Goal: Task Accomplishment & Management: Use online tool/utility

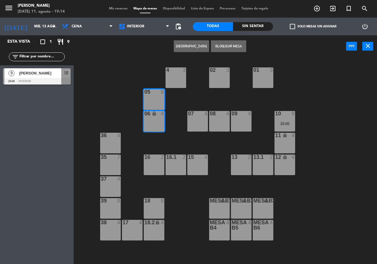
click at [132, 85] on div "02 3 4 3 01 3 05 8 06 lock 4 07 4 09 4 10 9 20:00 08 4 11 lock 4 36 4 16 2 15 4…" at bounding box center [226, 160] width 299 height 207
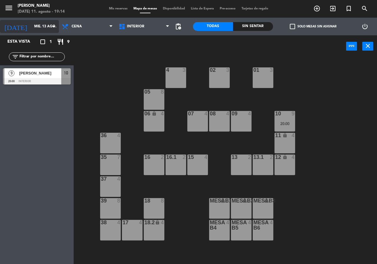
click at [40, 28] on input "mié. 13 ago." at bounding box center [54, 26] width 47 height 10
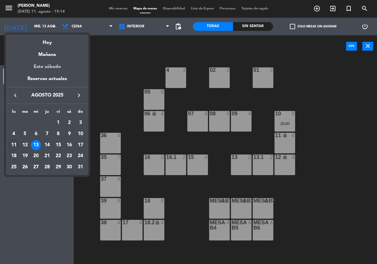
drag, startPoint x: 16, startPoint y: 142, endPoint x: 45, endPoint y: 68, distance: 79.9
click at [18, 138] on tbody "[DATE] 2 3 4 5 6 7 8 9 10 11 12 13 14 15 16 17 18 19 20 21 22 23 24 25 26 27 28…" at bounding box center [47, 144] width 78 height 55
click at [16, 145] on div "11" at bounding box center [14, 145] width 10 height 10
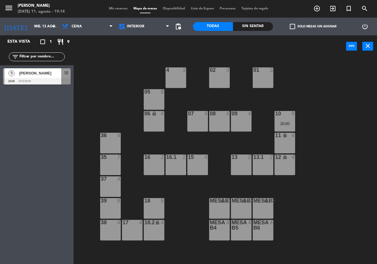
type input "lun. 11 ago."
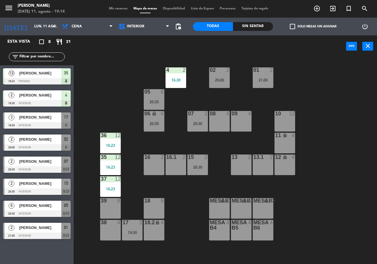
click at [40, 118] on span "[PERSON_NAME]" at bounding box center [40, 117] width 42 height 6
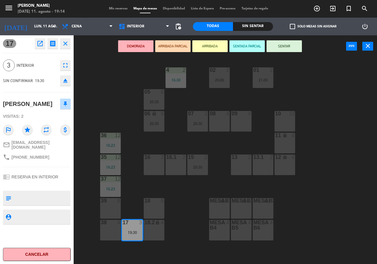
click at [65, 64] on icon "fullscreen" at bounding box center [65, 65] width 7 height 7
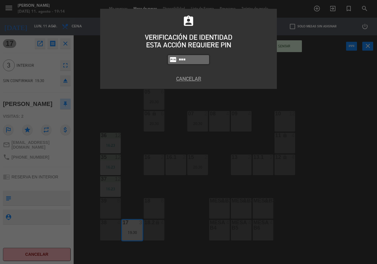
type input "2302"
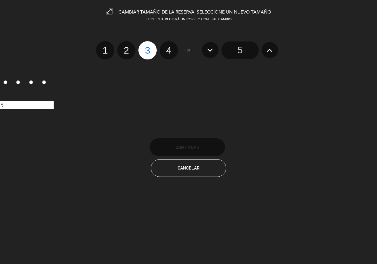
drag, startPoint x: 167, startPoint y: 44, endPoint x: 166, endPoint y: 64, distance: 20.0
click at [167, 44] on label "4" at bounding box center [168, 50] width 18 height 18
click at [167, 44] on input "4" at bounding box center [168, 45] width 4 height 4
radio input "true"
radio input "false"
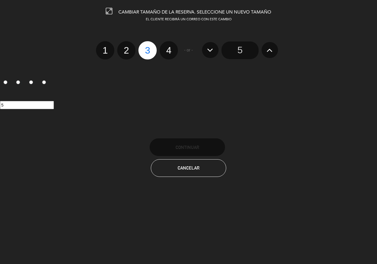
radio input "false"
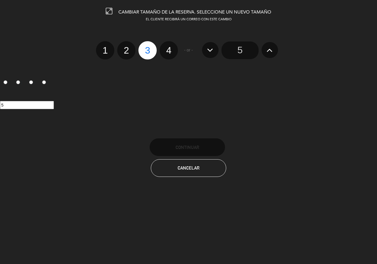
radio input "true"
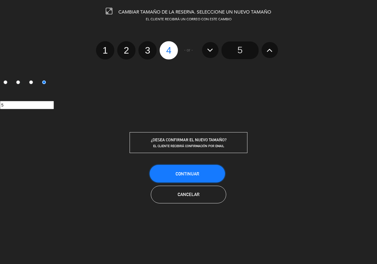
click at [185, 173] on span "Continuar" at bounding box center [187, 173] width 24 height 5
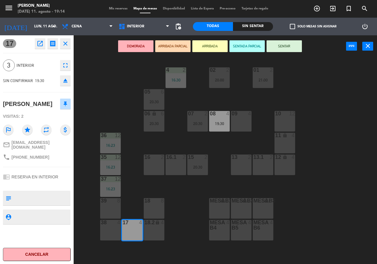
drag, startPoint x: 199, startPoint y: 81, endPoint x: 203, endPoint y: 84, distance: 4.8
click at [200, 82] on div "02 2 20:00 4 2 16:30 01 2 21:00 05 6 20:30 06 lock 6 20:30 07 2 20:30 09 4 10 1…" at bounding box center [226, 160] width 299 height 207
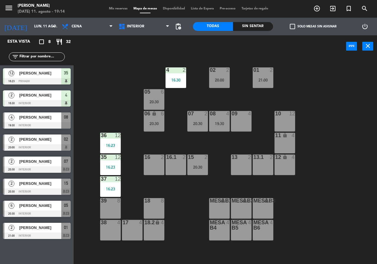
click at [214, 117] on div "08 4" at bounding box center [219, 114] width 21 height 6
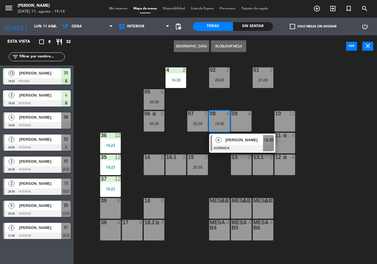
click at [220, 138] on span "4" at bounding box center [218, 140] width 6 height 6
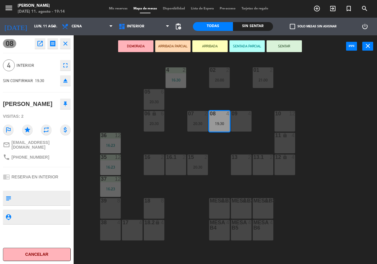
click at [133, 227] on div "17 4" at bounding box center [132, 230] width 21 height 21
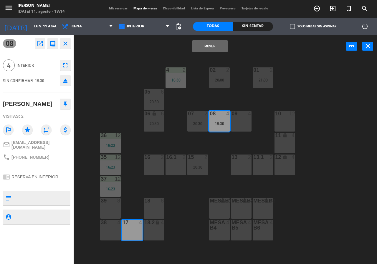
click at [206, 48] on button "Mover" at bounding box center [209, 46] width 35 height 12
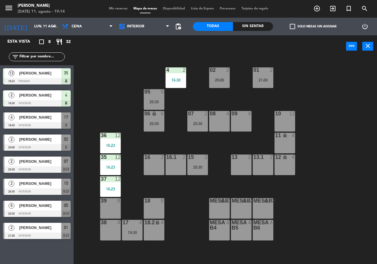
click at [245, 26] on div "Sin sentar" at bounding box center [253, 26] width 40 height 9
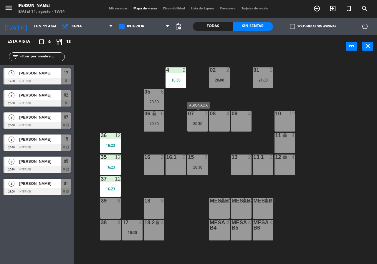
click at [200, 124] on div "20:30" at bounding box center [197, 123] width 21 height 4
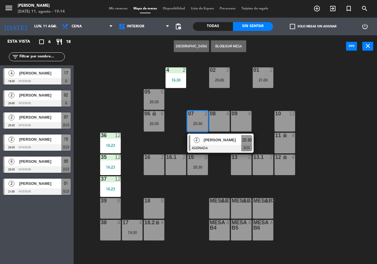
click at [206, 144] on div "[PERSON_NAME]" at bounding box center [222, 140] width 38 height 10
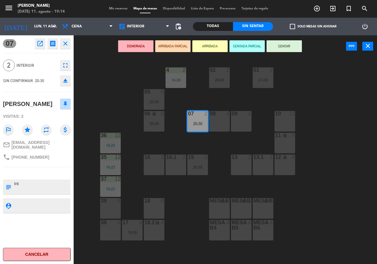
click at [191, 145] on div "02 2 20:00 4 2 16:30 01 2 21:00 05 6 20:30 06 lock 6 20:30 07 2 20:30 09 4 10 1…" at bounding box center [226, 160] width 299 height 207
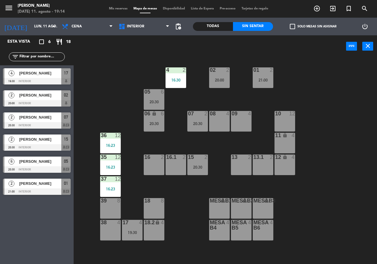
click at [197, 126] on div "07 2 20:30" at bounding box center [197, 121] width 21 height 21
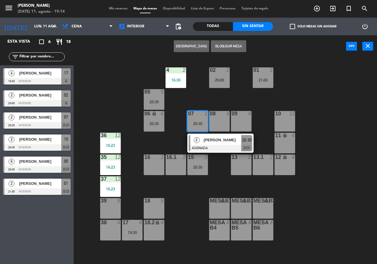
drag, startPoint x: 215, startPoint y: 162, endPoint x: 209, endPoint y: 92, distance: 69.5
click at [215, 155] on div "02 2 20:00 4 2 16:30 01 2 21:00 05 6 20:30 06 lock 6 20:30 07 2 20:30 2 [PERSON…" at bounding box center [226, 160] width 299 height 207
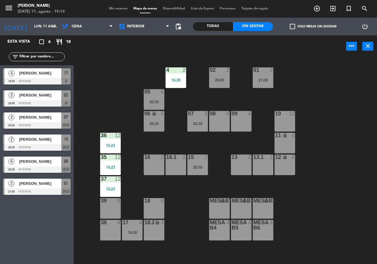
click at [217, 76] on div "02 2 20:00" at bounding box center [219, 77] width 21 height 21
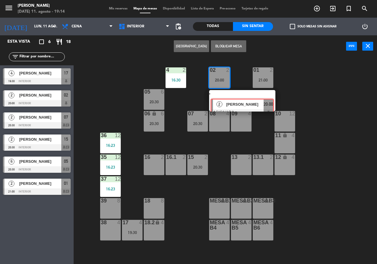
click at [224, 103] on div "2 [PERSON_NAME] ASIGNADA 20:00" at bounding box center [241, 100] width 75 height 21
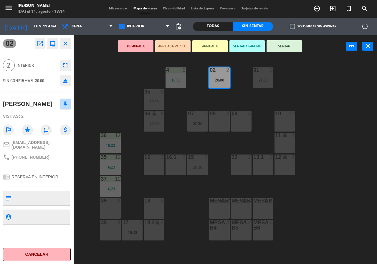
drag, startPoint x: 217, startPoint y: 100, endPoint x: 260, endPoint y: 85, distance: 45.4
click at [224, 96] on div "02 2 20:00 4 2 16:30 01 2 21:00 05 6 20:30 06 lock 6 20:30 07 2 20:30 09 4 10 1…" at bounding box center [226, 160] width 299 height 207
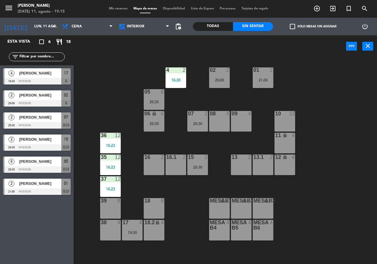
click at [265, 76] on div "01 2 21:00" at bounding box center [262, 77] width 21 height 21
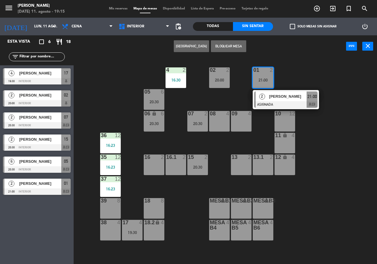
click at [267, 93] on div "2" at bounding box center [261, 96] width 13 height 10
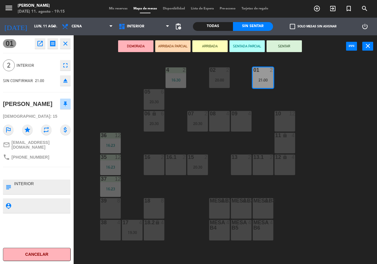
drag, startPoint x: 300, startPoint y: 91, endPoint x: 235, endPoint y: 91, distance: 65.0
click at [300, 91] on div "02 2 20:00 4 2 16:30 01 2 21:00 05 6 20:30 06 lock 6 20:30 07 2 20:30 09 4 10 1…" at bounding box center [226, 160] width 299 height 207
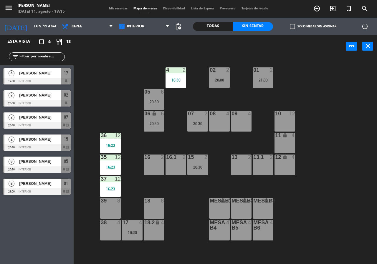
click at [157, 99] on div "20:30" at bounding box center [154, 101] width 21 height 4
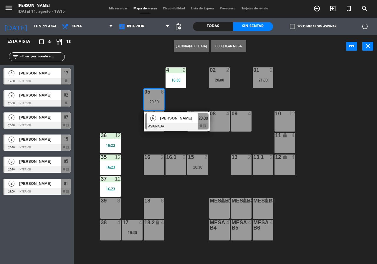
click at [173, 117] on span "[PERSON_NAME]" at bounding box center [179, 118] width 38 height 6
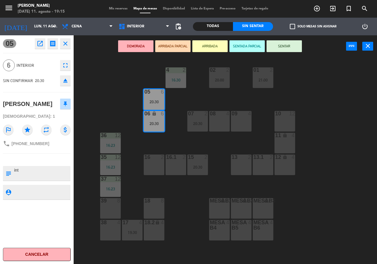
drag, startPoint x: 179, startPoint y: 101, endPoint x: 187, endPoint y: 75, distance: 27.0
click at [179, 101] on div "02 2 20:00 4 2 16:30 01 2 21:00 05 6 20:30 06 lock 6 20:30 07 2 20:30 09 4 10 1…" at bounding box center [226, 160] width 299 height 207
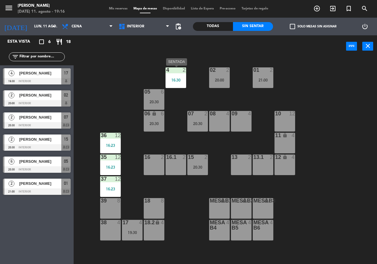
click at [179, 80] on div "16:30" at bounding box center [175, 80] width 21 height 4
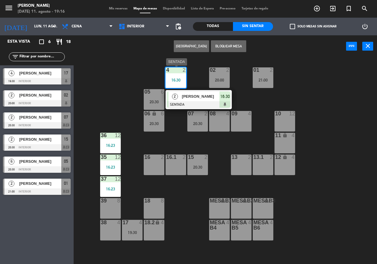
click at [188, 98] on span "[PERSON_NAME]" at bounding box center [201, 96] width 38 height 6
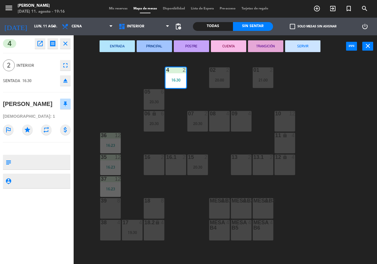
click at [301, 41] on button "SERVIR" at bounding box center [302, 46] width 35 height 12
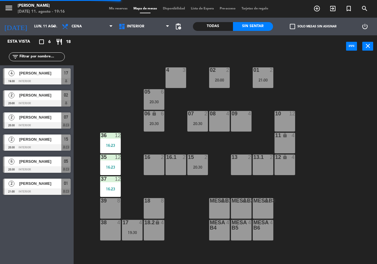
click at [106, 138] on div at bounding box center [111, 135] width 10 height 5
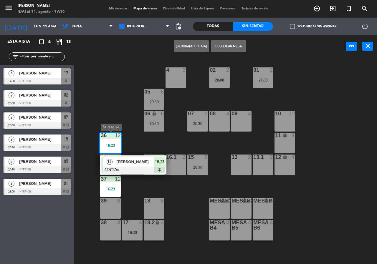
click at [140, 165] on div "[PERSON_NAME]" at bounding box center [135, 162] width 38 height 10
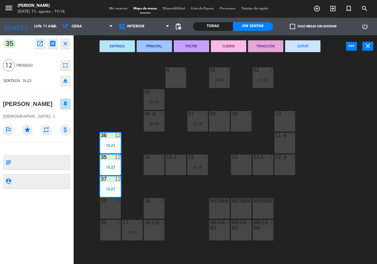
click at [296, 45] on button "SERVIR" at bounding box center [302, 46] width 35 height 12
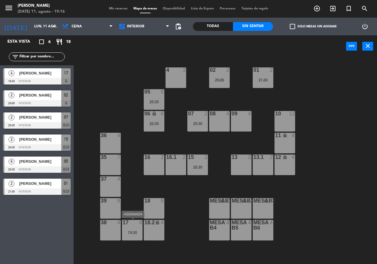
click at [132, 222] on div at bounding box center [132, 222] width 10 height 5
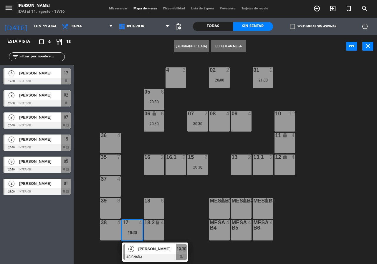
click at [141, 247] on span "[PERSON_NAME]" at bounding box center [157, 249] width 38 height 6
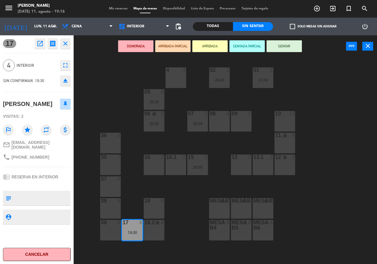
click at [199, 192] on div "02 2 20:00 4 3 01 2 21:00 05 6 20:30 06 lock 6 20:30 07 2 20:30 09 4 10 12 08 4…" at bounding box center [226, 160] width 299 height 207
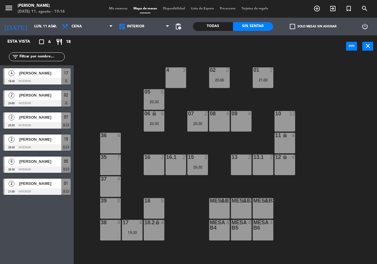
drag, startPoint x: 191, startPoint y: 134, endPoint x: 195, endPoint y: 127, distance: 7.6
click at [193, 131] on div "02 2 20:00 4 3 01 2 21:00 05 6 20:30 06 lock 6 20:30 07 2 20:30 09 4 10 12 08 4…" at bounding box center [226, 160] width 299 height 207
click at [195, 126] on div "07 2 20:30" at bounding box center [197, 121] width 21 height 21
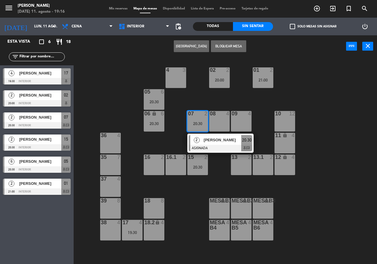
click at [199, 141] on span "2" at bounding box center [197, 140] width 6 height 6
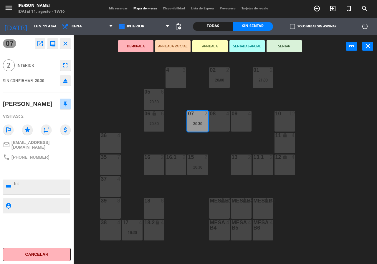
click at [185, 139] on div "02 2 20:00 4 3 01 2 21:00 05 6 20:30 06 lock 6 20:30 07 2 20:30 09 4 10 12 08 4…" at bounding box center [226, 160] width 299 height 207
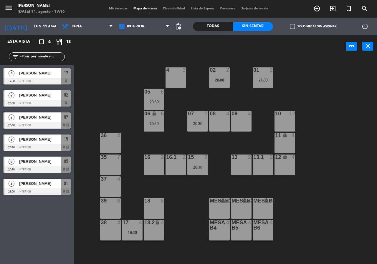
click at [160, 119] on div "06 lock 6 20:30" at bounding box center [154, 121] width 21 height 21
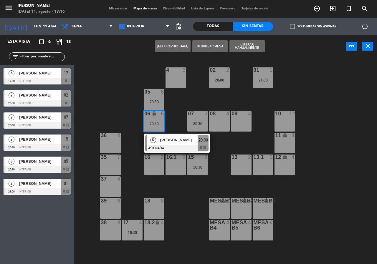
click at [168, 135] on div "6 [PERSON_NAME] ASIGNADA 20:30 chat" at bounding box center [177, 143] width 66 height 19
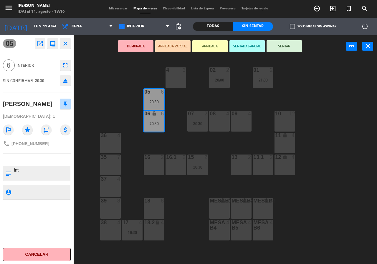
click at [182, 113] on div "02 2 20:00 4 3 01 2 21:00 05 6 20:30 06 lock 6 20:30 07 2 20:30 09 4 10 12 08 4…" at bounding box center [226, 160] width 299 height 207
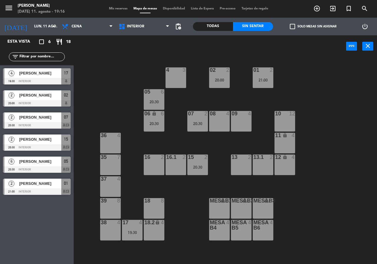
drag, startPoint x: 223, startPoint y: 77, endPoint x: 227, endPoint y: 89, distance: 12.7
click at [223, 78] on div "20:00" at bounding box center [219, 80] width 21 height 4
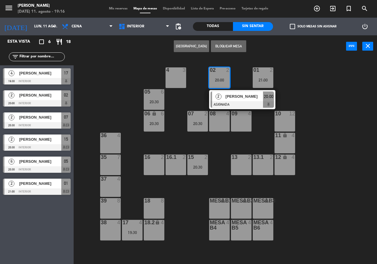
click at [231, 101] on div "2 [PERSON_NAME] ASIGNADA 20:00" at bounding box center [241, 99] width 75 height 19
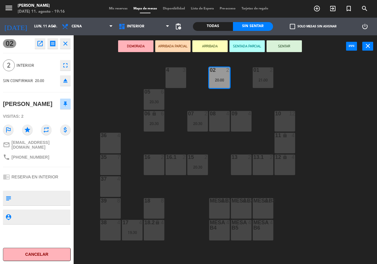
click at [182, 80] on div "4 3" at bounding box center [175, 77] width 21 height 21
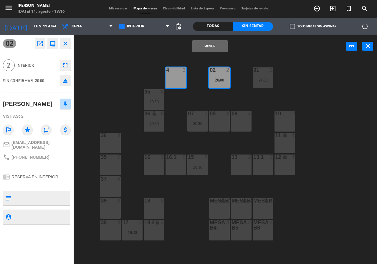
drag, startPoint x: 210, startPoint y: 45, endPoint x: 251, endPoint y: 57, distance: 43.1
click at [212, 45] on button "Mover" at bounding box center [209, 46] width 35 height 12
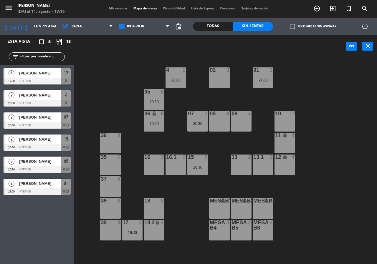
drag, startPoint x: 258, startPoint y: 81, endPoint x: 259, endPoint y: 87, distance: 6.0
click at [258, 81] on div "21:00" at bounding box center [262, 80] width 21 height 4
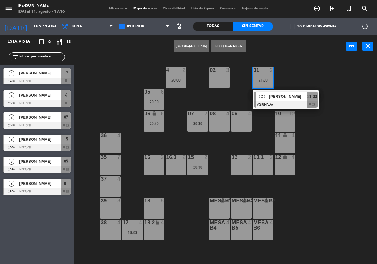
click at [261, 103] on div at bounding box center [285, 104] width 63 height 6
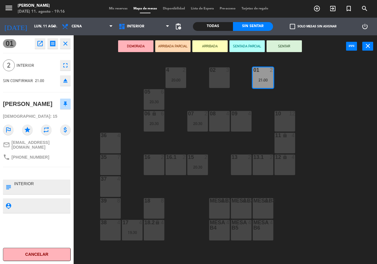
click at [231, 75] on div "02 3 4 2 20:00 01 2 21:00 05 6 20:30 06 lock 6 20:30 07 2 20:30 09 4 10 12 08 4…" at bounding box center [226, 160] width 299 height 207
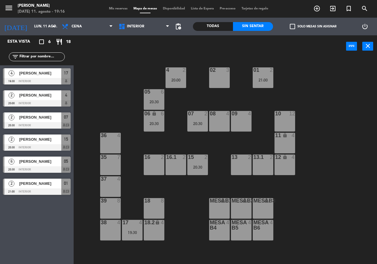
click at [253, 81] on div "21:00" at bounding box center [262, 80] width 21 height 4
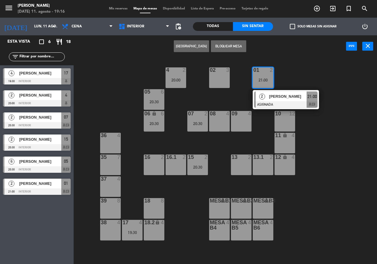
click at [265, 102] on div at bounding box center [285, 104] width 63 height 6
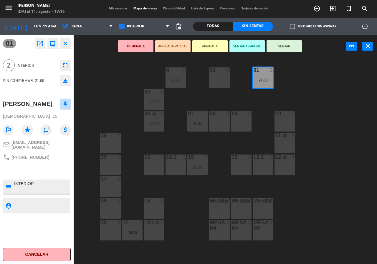
drag, startPoint x: 228, startPoint y: 80, endPoint x: 227, endPoint y: 77, distance: 3.4
click at [227, 80] on div "02 3" at bounding box center [219, 77] width 21 height 21
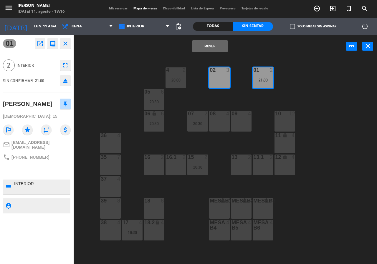
click at [223, 46] on button "Mover" at bounding box center [209, 46] width 35 height 12
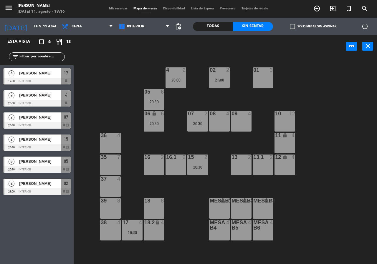
click at [207, 97] on div "02 2 21:00 4 2 20:00 01 3 05 6 20:30 06 lock 6 20:30 07 2 20:30 09 4 10 12 08 4…" at bounding box center [226, 160] width 299 height 207
drag, startPoint x: 115, startPoint y: 61, endPoint x: 101, endPoint y: 38, distance: 26.3
click at [115, 60] on div "02 2 21:00 4 2 20:00 01 3 05 6 20:30 06 lock 6 20:30 07 2 20:30 09 4 10 12 08 4…" at bounding box center [226, 160] width 299 height 207
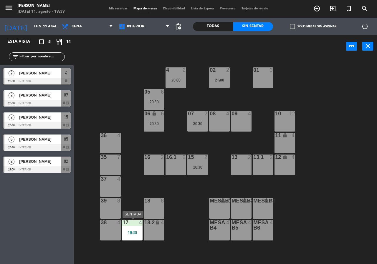
click at [127, 234] on div "19:30" at bounding box center [132, 232] width 21 height 4
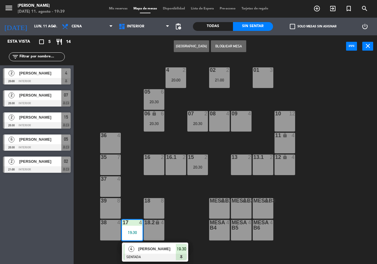
click at [151, 249] on span "[PERSON_NAME]" at bounding box center [157, 249] width 38 height 6
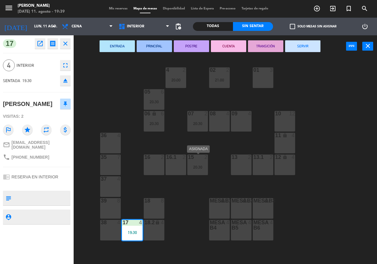
click at [201, 168] on div "20:30" at bounding box center [197, 167] width 21 height 4
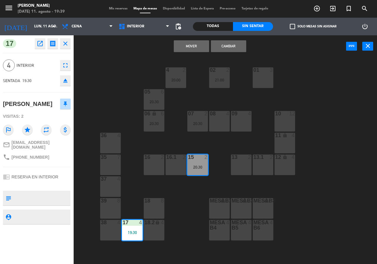
click at [229, 45] on button "Cambiar" at bounding box center [228, 46] width 35 height 12
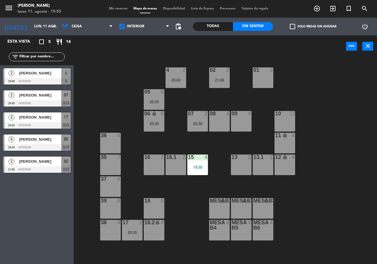
click at [126, 66] on div "02 2 21:00 4 2 20:00 01 3 05 6 20:30 06 lock 6 20:30 07 2 20:30 09 4 10 12 08 4…" at bounding box center [226, 160] width 299 height 207
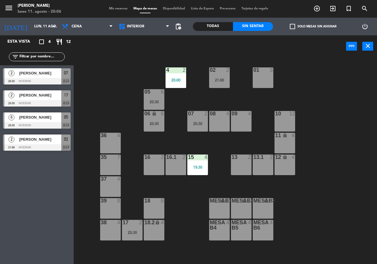
click at [100, 88] on div "02 2 21:00 4 2 20:00 01 3 05 6 20:30 06 lock 6 20:30 07 2 20:30 09 4 10 12 08 4…" at bounding box center [226, 160] width 299 height 207
click at [132, 236] on div "17 2 20:30" at bounding box center [132, 230] width 21 height 21
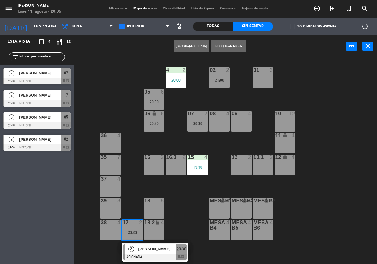
click at [147, 247] on span "[PERSON_NAME]" at bounding box center [157, 249] width 38 height 6
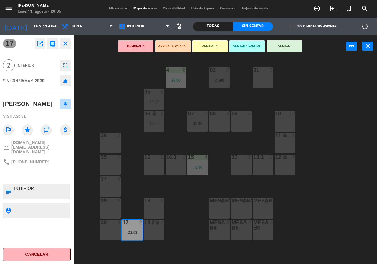
click at [266, 81] on div "01 3" at bounding box center [262, 77] width 21 height 21
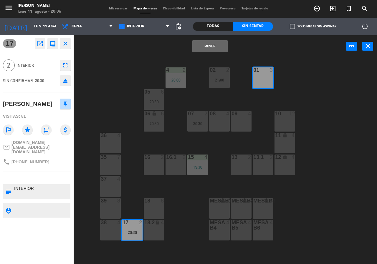
click at [211, 48] on button "Mover" at bounding box center [209, 46] width 35 height 12
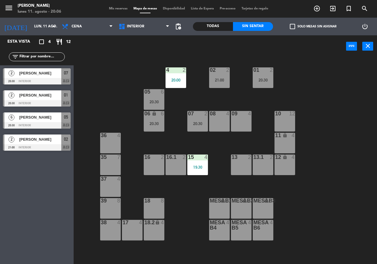
drag, startPoint x: 228, startPoint y: 77, endPoint x: 233, endPoint y: 89, distance: 13.3
click at [228, 78] on div "02 2 21:00" at bounding box center [219, 77] width 21 height 21
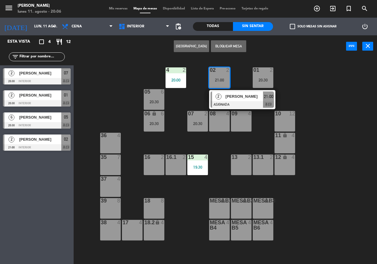
click at [235, 97] on span "[PERSON_NAME]" at bounding box center [244, 96] width 38 height 6
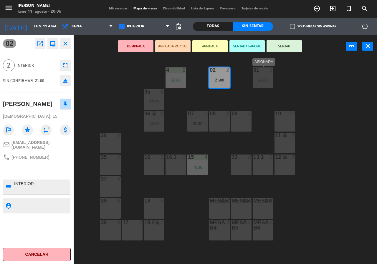
click at [258, 81] on div "20:30" at bounding box center [262, 80] width 21 height 4
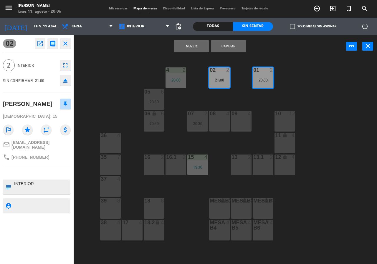
click at [233, 50] on button "Cambiar" at bounding box center [228, 46] width 35 height 12
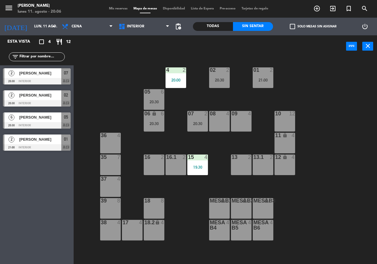
click at [243, 70] on div "02 2 20:30 4 2 20:00 01 2 21:00 05 6 20:30 06 lock 6 20:30 07 2 20:30 09 4 10 1…" at bounding box center [226, 160] width 299 height 207
click at [198, 127] on div "07 2 20:30" at bounding box center [197, 121] width 21 height 21
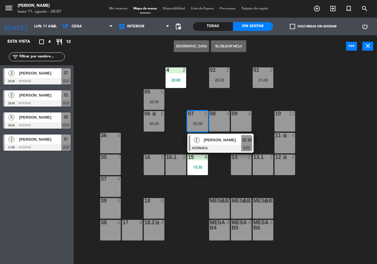
click at [207, 145] on div at bounding box center [220, 148] width 63 height 6
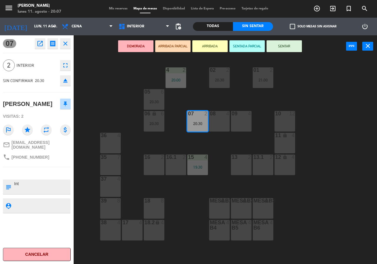
click at [212, 143] on div "02 2 20:30 4 2 20:00 01 2 21:00 05 6 20:30 06 lock 6 20:30 07 2 20:30 09 4 10 1…" at bounding box center [226, 160] width 299 height 207
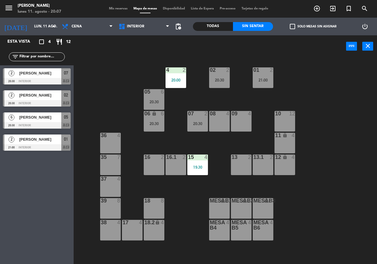
click at [161, 133] on div "02 2 20:30 4 2 20:00 01 2 21:00 05 6 20:30 06 lock 6 20:30 07 2 20:30 09 4 10 1…" at bounding box center [226, 160] width 299 height 207
drag, startPoint x: 160, startPoint y: 128, endPoint x: 164, endPoint y: 132, distance: 5.6
click at [160, 128] on div "06 lock 6 20:30" at bounding box center [154, 121] width 21 height 21
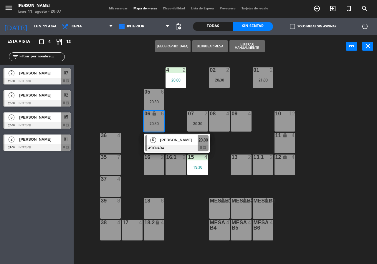
click at [174, 141] on span "[PERSON_NAME]" at bounding box center [179, 140] width 38 height 6
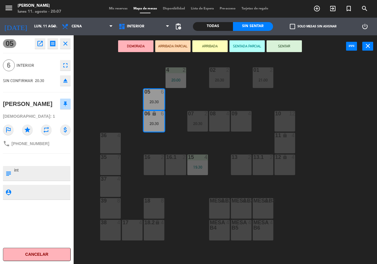
drag, startPoint x: 237, startPoint y: 162, endPoint x: 246, endPoint y: 160, distance: 8.9
click at [238, 162] on div "13 2" at bounding box center [241, 164] width 21 height 21
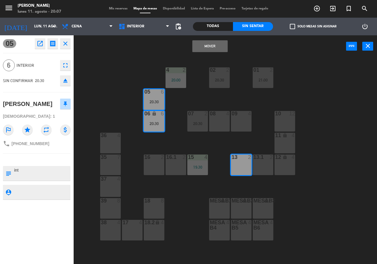
drag, startPoint x: 264, startPoint y: 162, endPoint x: 259, endPoint y: 154, distance: 8.8
click at [264, 162] on div "13.1 2" at bounding box center [262, 164] width 21 height 21
click at [211, 53] on div "Mover y Unir power_input close" at bounding box center [210, 46] width 272 height 22
click at [211, 48] on button "Mover y Unir" at bounding box center [209, 46] width 35 height 12
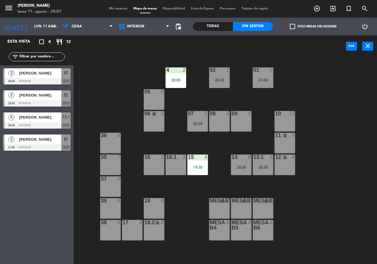
click at [239, 58] on div "02 2 20:30 4 2 20:00 01 2 21:00 05 8 06 lock 4 07 2 20:30 09 4 10 12 08 4 11 lo…" at bounding box center [226, 160] width 299 height 207
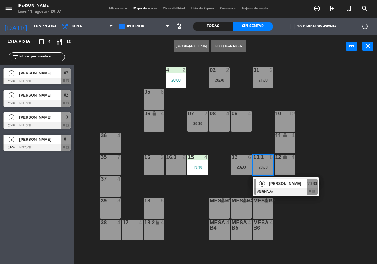
click at [315, 129] on div "02 2 20:30 4 2 20:00 01 2 21:00 05 8 06 lock 4 07 2 20:30 09 4 10 12 08 4 11 lo…" at bounding box center [226, 160] width 299 height 207
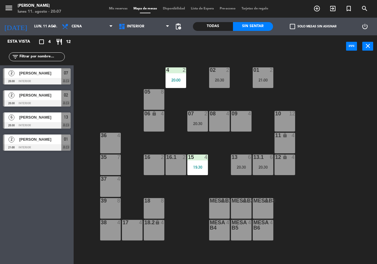
click at [199, 119] on div "07 2 20:30" at bounding box center [197, 121] width 21 height 21
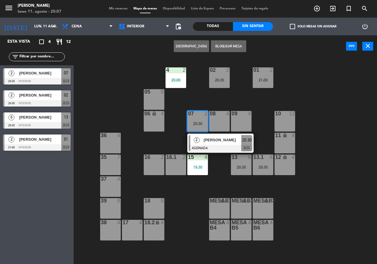
drag, startPoint x: 215, startPoint y: 141, endPoint x: 230, endPoint y: 131, distance: 17.7
click at [216, 141] on div "2 [PERSON_NAME] ASIGNADA 20:30 chat" at bounding box center [220, 143] width 75 height 19
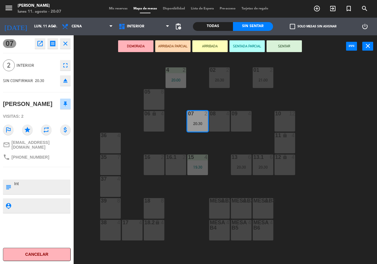
click at [237, 123] on div "09 4" at bounding box center [241, 121] width 21 height 21
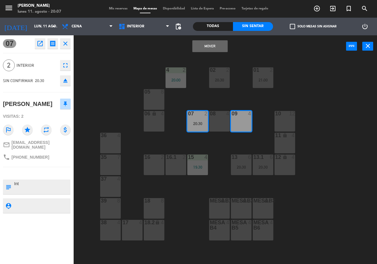
click at [215, 51] on button "Mover" at bounding box center [209, 46] width 35 height 12
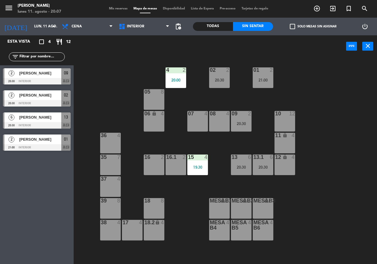
click at [235, 97] on div "02 2 20:30 4 2 20:00 01 2 21:00 05 8 06 lock 4 07 4 09 2 20:30 10 12 08 4 11 lo…" at bounding box center [226, 160] width 299 height 207
click at [109, 72] on div "02 2 20:30 4 2 20:00 01 2 21:00 05 8 06 lock 4 07 4 09 2 20:30 10 12 08 4 11 lo…" at bounding box center [226, 160] width 299 height 207
drag, startPoint x: 269, startPoint y: 81, endPoint x: 272, endPoint y: 89, distance: 8.3
click at [269, 81] on div "21:00" at bounding box center [262, 80] width 21 height 4
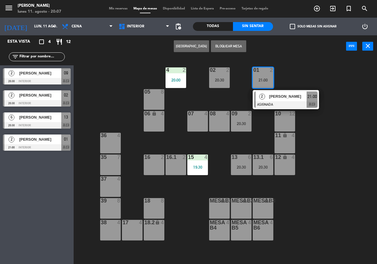
click at [275, 97] on span "[PERSON_NAME]" at bounding box center [288, 96] width 38 height 6
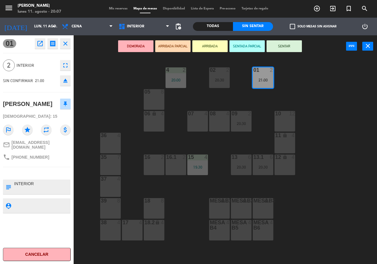
click at [294, 94] on div "02 2 20:30 4 2 20:00 01 2 21:00 05 8 06 lock 4 07 4 09 2 20:30 10 12 08 4 11 lo…" at bounding box center [226, 160] width 299 height 207
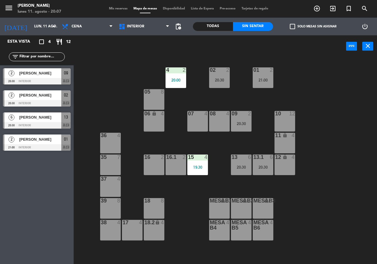
click at [278, 151] on div "11 lock 4" at bounding box center [284, 143] width 21 height 21
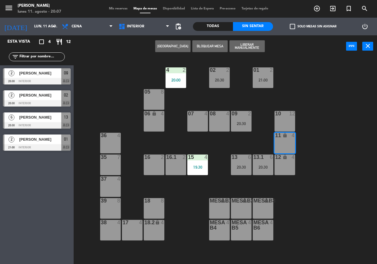
drag, startPoint x: 315, startPoint y: 147, endPoint x: 305, endPoint y: 150, distance: 10.1
click at [313, 147] on div "02 2 20:30 4 2 20:00 01 2 21:00 05 8 06 lock 4 07 4 09 2 20:30 10 12 08 4 11 lo…" at bounding box center [226, 160] width 299 height 207
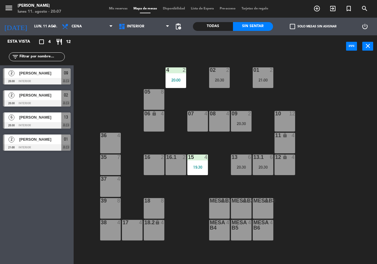
drag, startPoint x: 261, startPoint y: 166, endPoint x: 264, endPoint y: 177, distance: 11.4
click at [261, 167] on div "20:30" at bounding box center [262, 167] width 21 height 4
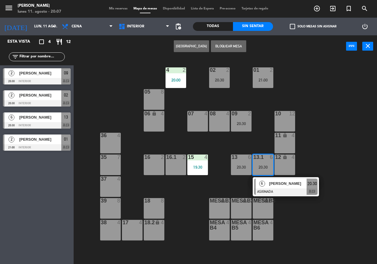
click at [269, 184] on span "[PERSON_NAME]" at bounding box center [288, 183] width 38 height 6
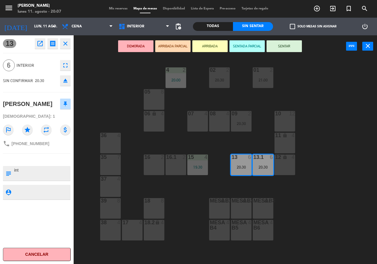
click at [215, 120] on div "08 4" at bounding box center [219, 121] width 21 height 21
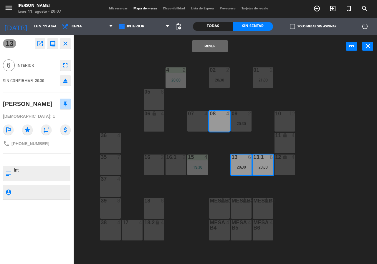
click at [210, 51] on button "Mover" at bounding box center [209, 46] width 35 height 12
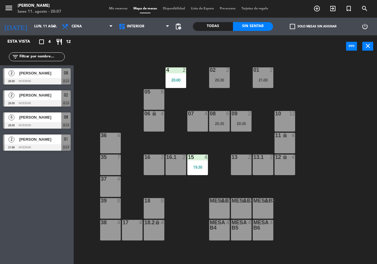
click at [239, 105] on div "02 2 20:30 4 2 20:00 01 2 21:00 05 8 06 lock 4 07 4 09 2 20:30 10 12 08 6 20:30…" at bounding box center [226, 160] width 299 height 207
drag, startPoint x: 220, startPoint y: 117, endPoint x: 234, endPoint y: 129, distance: 19.0
click at [222, 118] on div "08 6 20:30" at bounding box center [219, 121] width 21 height 21
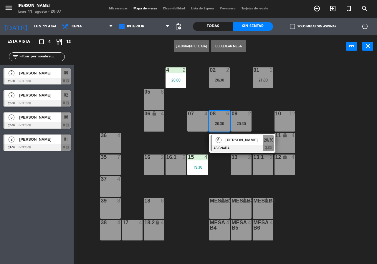
click at [239, 140] on span "[PERSON_NAME]" at bounding box center [244, 140] width 38 height 6
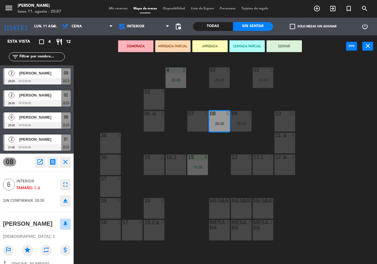
drag, startPoint x: 242, startPoint y: 159, endPoint x: 248, endPoint y: 161, distance: 6.1
click at [244, 160] on div at bounding box center [241, 156] width 10 height 5
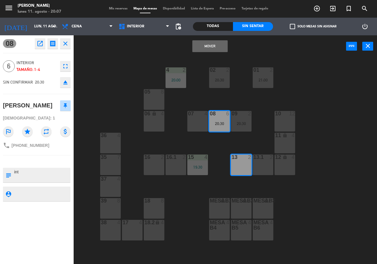
drag, startPoint x: 262, startPoint y: 163, endPoint x: 237, endPoint y: 111, distance: 58.3
click at [263, 163] on div "13.1 2" at bounding box center [262, 164] width 21 height 21
click at [215, 51] on button "Mover y Unir" at bounding box center [209, 46] width 35 height 12
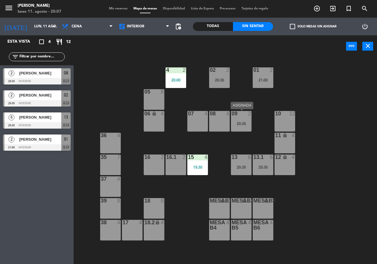
click at [238, 116] on div "09 2" at bounding box center [241, 114] width 21 height 6
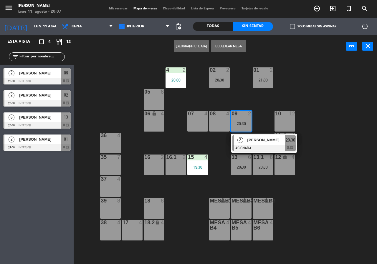
click at [247, 137] on span "[PERSON_NAME]" at bounding box center [266, 140] width 38 height 6
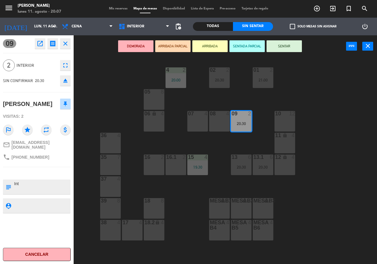
click at [133, 232] on div "17 4" at bounding box center [132, 230] width 21 height 21
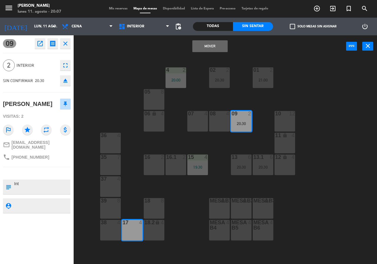
click at [208, 50] on button "Mover" at bounding box center [209, 46] width 35 height 12
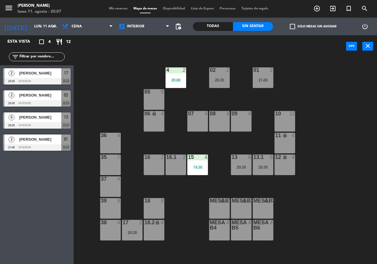
click at [239, 97] on div "02 2 20:30 4 2 20:00 01 2 21:00 05 8 06 lock 4 07 4 09 4 10 12 08 4 11 lock 4 3…" at bounding box center [226, 160] width 299 height 207
click at [110, 96] on div "02 2 20:30 4 2 20:00 01 2 21:00 05 8 06 lock 4 07 4 09 4 10 12 08 4 11 lock 4 3…" at bounding box center [226, 160] width 299 height 207
click at [16, 79] on div at bounding box center [37, 81] width 68 height 6
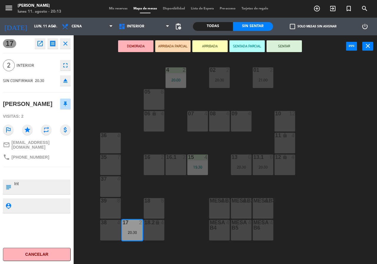
click at [105, 82] on div "02 2 20:30 4 2 20:00 01 2 21:00 05 8 06 lock 4 07 4 09 4 10 12 08 4 11 lock 4 3…" at bounding box center [226, 160] width 299 height 207
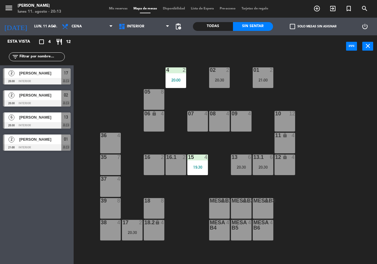
click at [248, 166] on div "20:30" at bounding box center [241, 167] width 21 height 4
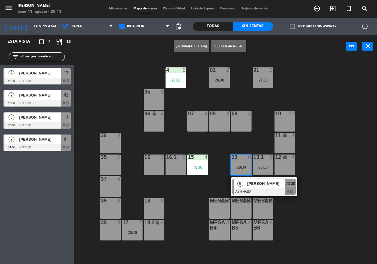
click at [249, 184] on span "[PERSON_NAME]" at bounding box center [266, 183] width 38 height 6
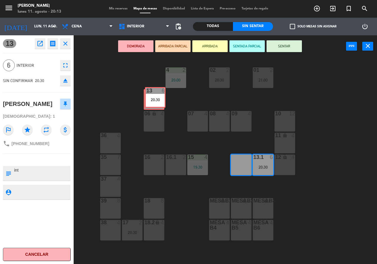
drag, startPoint x: 243, startPoint y: 165, endPoint x: 157, endPoint y: 97, distance: 109.2
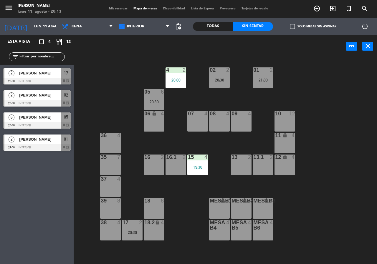
click at [157, 97] on div "05 6 20:30" at bounding box center [154, 99] width 21 height 21
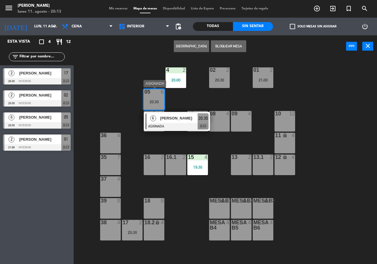
click at [157, 119] on div "6" at bounding box center [153, 118] width 13 height 10
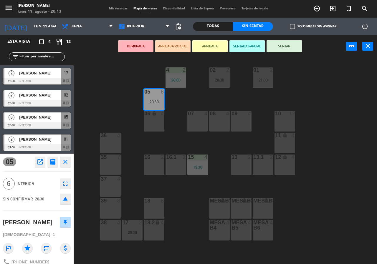
click at [157, 121] on div "06 lock 4" at bounding box center [154, 121] width 21 height 21
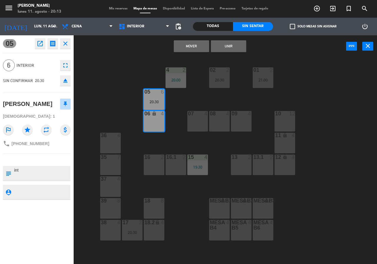
click at [229, 49] on button "Unir" at bounding box center [228, 46] width 35 height 12
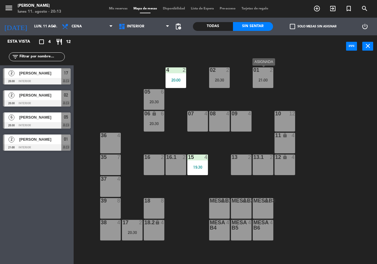
click at [267, 82] on div "21:00" at bounding box center [262, 80] width 21 height 4
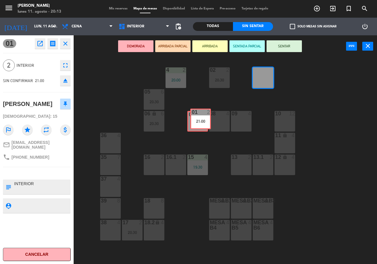
drag, startPoint x: 267, startPoint y: 82, endPoint x: 204, endPoint y: 123, distance: 74.7
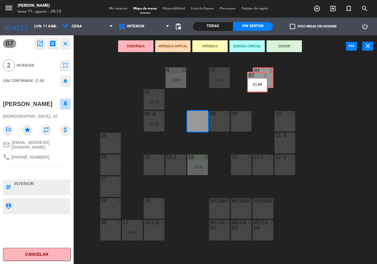
drag, startPoint x: 197, startPoint y: 114, endPoint x: 259, endPoint y: 76, distance: 73.1
click at [259, 76] on div "02 2 20:30 4 2 20:00 01 3 05 6 20:30 06 lock 6 20:30 07 2 21:00 07 2 21:00 09 4…" at bounding box center [226, 160] width 299 height 207
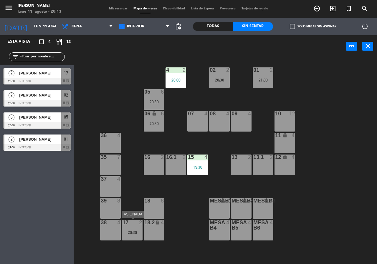
click at [132, 231] on div "20:30" at bounding box center [132, 232] width 21 height 4
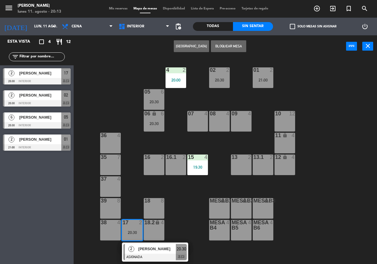
click at [139, 247] on span "[PERSON_NAME]" at bounding box center [157, 249] width 38 height 6
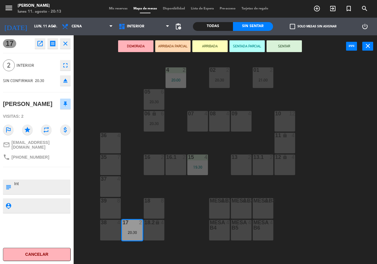
click at [176, 238] on div "02 2 20:30 4 2 20:00 01 2 21:00 05 6 20:30 06 lock 6 20:30 07 4 09 4 10 12 08 4…" at bounding box center [226, 160] width 299 height 207
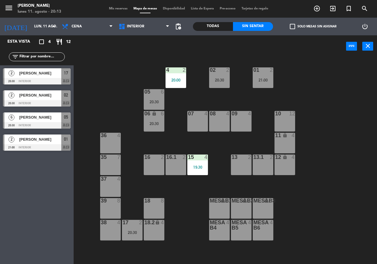
click at [159, 117] on div "06 lock 6 20:30" at bounding box center [154, 121] width 21 height 21
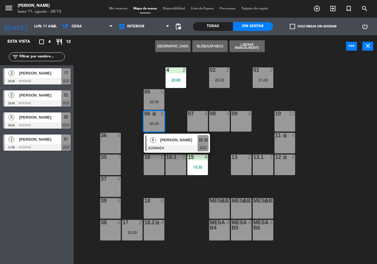
click at [180, 203] on div "02 2 20:30 4 2 20:00 01 2 21:00 05 6 20:30 06 lock 6 20:30 6 [PERSON_NAME] ASIG…" at bounding box center [226, 160] width 299 height 207
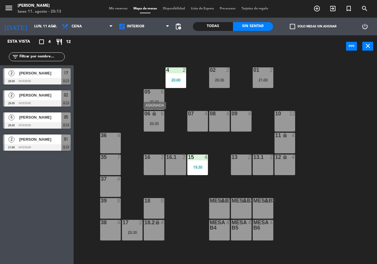
click at [159, 124] on div "20:30" at bounding box center [154, 123] width 21 height 4
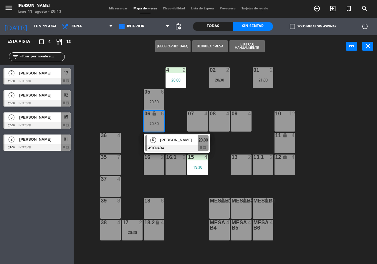
click at [137, 100] on div "02 2 20:30 4 2 20:00 01 2 21:00 05 6 20:30 06 lock 6 20:30 6 [PERSON_NAME] ASIG…" at bounding box center [226, 160] width 299 height 207
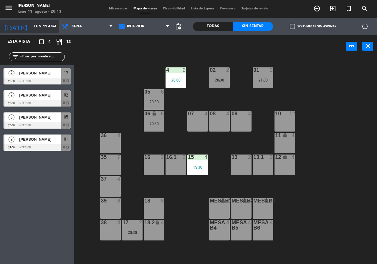
click at [41, 25] on input "lun. 11 ago." at bounding box center [54, 26] width 47 height 10
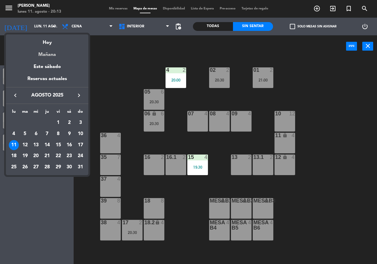
click at [44, 53] on div "Mañana" at bounding box center [47, 52] width 82 height 12
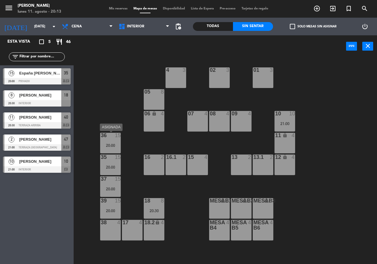
click at [114, 148] on div "36 15 20:00" at bounding box center [110, 143] width 21 height 21
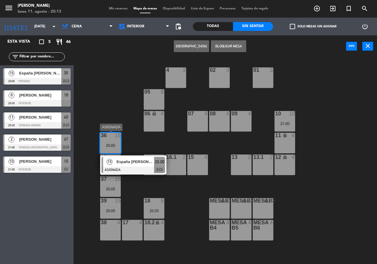
click at [110, 168] on div at bounding box center [132, 170] width 63 height 6
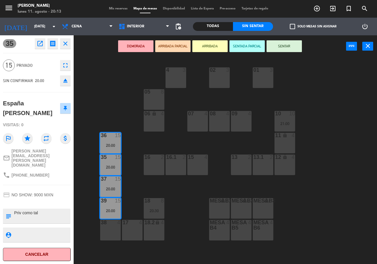
click at [118, 93] on div "02 3 4 3 01 3 05 8 06 lock 4 07 4 09 4 10 10 21:00 08 4 11 lock 4 36 15 20:00 1…" at bounding box center [226, 160] width 299 height 207
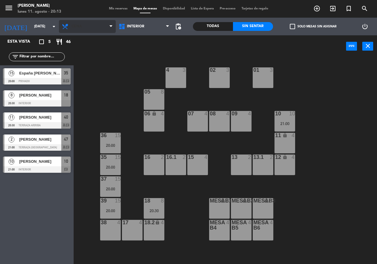
click at [93, 28] on span "Cena" at bounding box center [87, 26] width 57 height 13
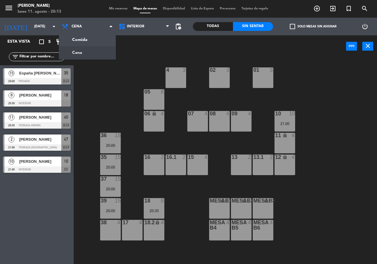
click at [114, 100] on div "02 3 4 3 01 3 05 8 06 lock 4 07 4 09 4 10 10 21:00 08 4 11 lock 4 36 15 20:00 1…" at bounding box center [226, 160] width 299 height 207
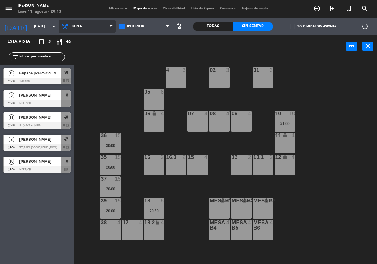
click at [99, 25] on span "Cena" at bounding box center [87, 26] width 57 height 13
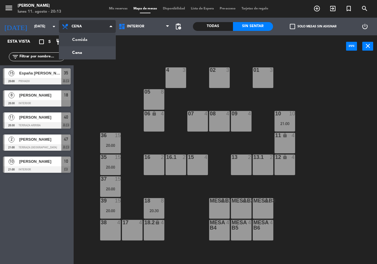
click at [101, 40] on ng-component "menu [PERSON_NAME] [DATE] 11. agosto - 20:13 Mis reservas Mapa de mesas Disponi…" at bounding box center [188, 132] width 377 height 264
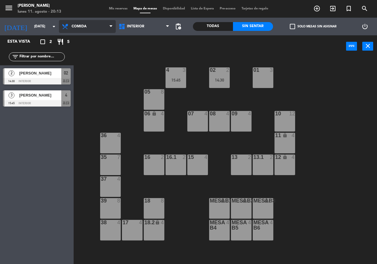
click at [94, 29] on span "Comida" at bounding box center [87, 26] width 57 height 13
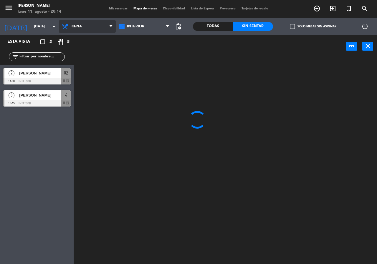
click at [93, 51] on ng-component "menu [PERSON_NAME] [DATE] 11. agosto - 20:14 Mis reservas Mapa de mesas Disponi…" at bounding box center [188, 132] width 377 height 264
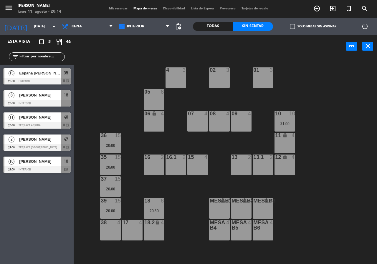
click at [52, 81] on div at bounding box center [37, 81] width 68 height 6
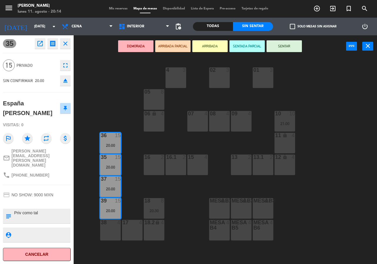
click at [111, 101] on div "02 3 4 3 01 3 05 8 06 lock 4 07 4 09 4 10 10 21:00 08 4 11 lock 4 36 15 20:00 1…" at bounding box center [226, 160] width 299 height 207
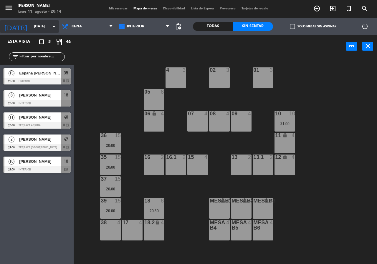
click at [44, 26] on input "[DATE]" at bounding box center [54, 26] width 47 height 10
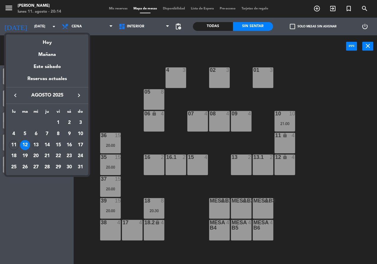
click at [39, 143] on div "13" at bounding box center [36, 145] width 10 height 10
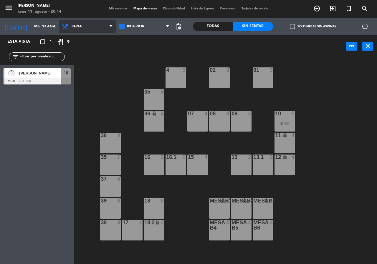
click at [82, 24] on span "Cena" at bounding box center [87, 26] width 57 height 13
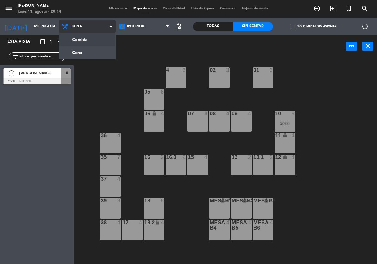
click at [84, 38] on ng-component "menu [PERSON_NAME] [DATE] 11. agosto - 20:14 Mis reservas Mapa de mesas Disponi…" at bounding box center [188, 132] width 377 height 264
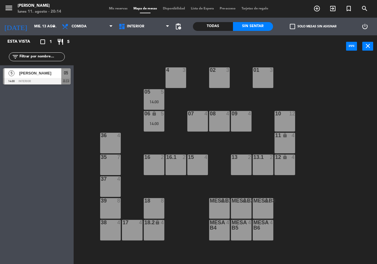
click at [41, 78] on div "[PERSON_NAME]" at bounding box center [40, 73] width 43 height 10
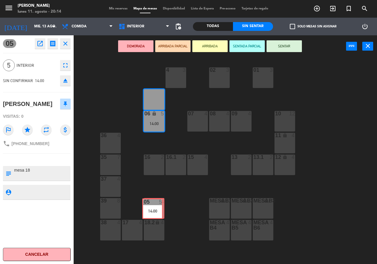
drag, startPoint x: 150, startPoint y: 103, endPoint x: 149, endPoint y: 212, distance: 108.9
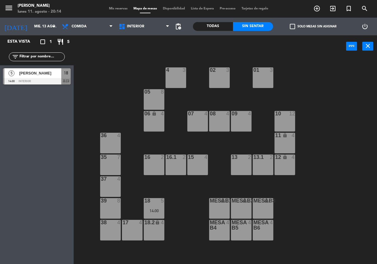
click at [152, 214] on div "18 5 14:00" at bounding box center [154, 208] width 21 height 21
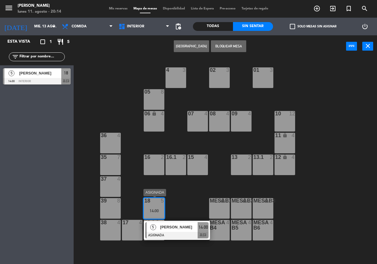
click at [156, 226] on div "5" at bounding box center [153, 227] width 13 height 10
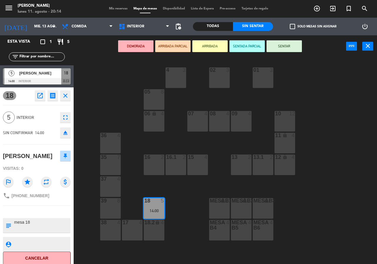
click at [156, 226] on div "18.2 lock 4" at bounding box center [154, 230] width 21 height 21
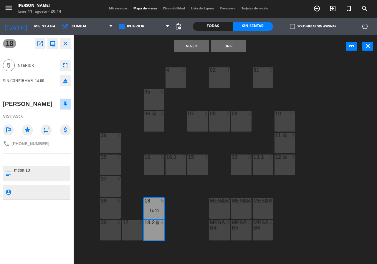
click at [234, 49] on button "Unir" at bounding box center [228, 46] width 35 height 12
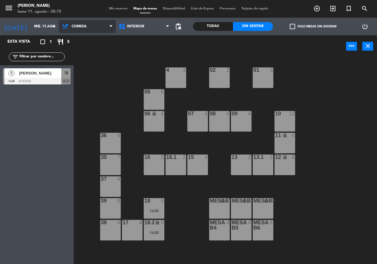
click at [96, 27] on span "Comida" at bounding box center [87, 26] width 57 height 13
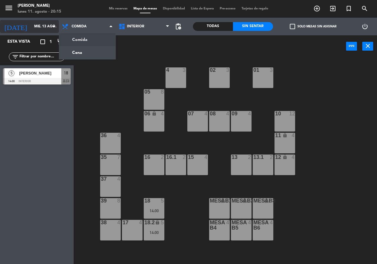
click at [31, 26] on input "mié. 13 ago." at bounding box center [54, 26] width 47 height 10
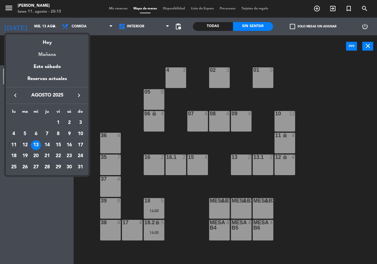
click at [49, 54] on div "Mañana" at bounding box center [47, 52] width 82 height 12
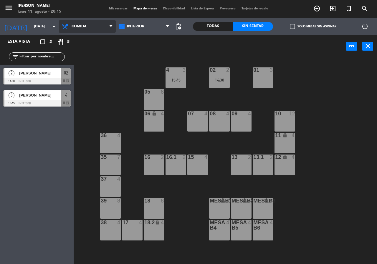
click at [81, 26] on span "Comida" at bounding box center [78, 26] width 15 height 4
click at [83, 49] on ng-component "menu [PERSON_NAME] [DATE] 11. agosto - 20:15 Mis reservas Mapa de mesas Disponi…" at bounding box center [188, 132] width 377 height 264
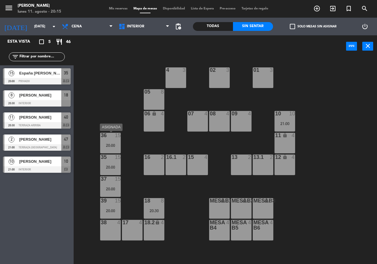
click at [110, 147] on div "20:00" at bounding box center [110, 145] width 21 height 4
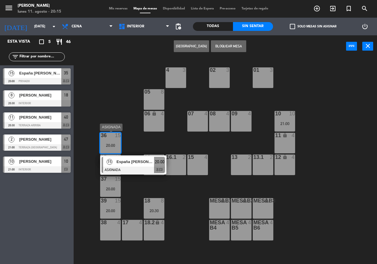
click at [114, 169] on div at bounding box center [132, 170] width 63 height 6
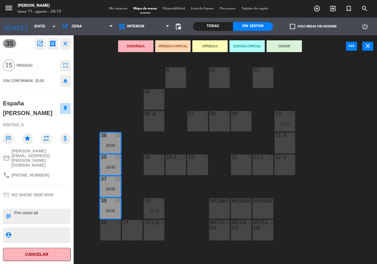
click at [131, 80] on div "02 3 4 3 01 3 05 8 06 lock 4 07 4 09 4 10 10 21:00 08 4 11 lock 4 36 15 20:00 1…" at bounding box center [226, 160] width 299 height 207
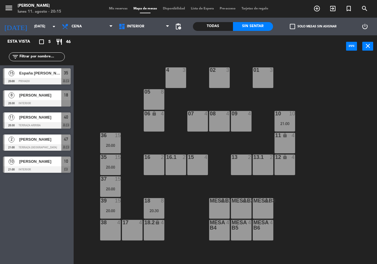
click at [275, 116] on div "10" at bounding box center [275, 113] width 0 height 5
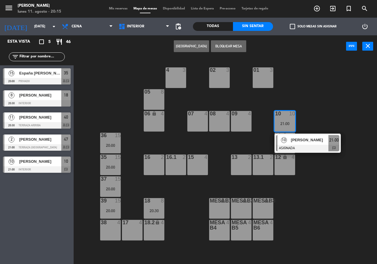
click at [296, 142] on span "[PERSON_NAME]" at bounding box center [310, 140] width 38 height 6
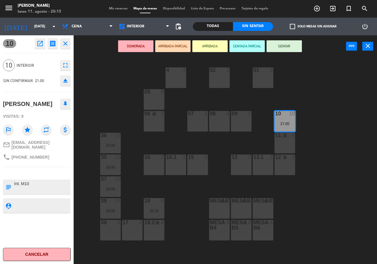
click at [289, 142] on div "11 lock 4" at bounding box center [284, 143] width 21 height 21
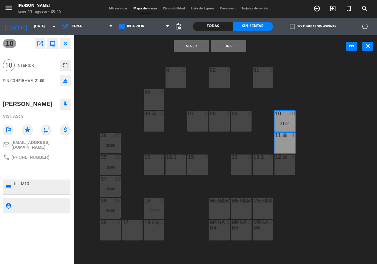
click at [288, 162] on div "12 lock 4" at bounding box center [284, 164] width 21 height 21
click at [229, 47] on button "Unir" at bounding box center [228, 46] width 35 height 12
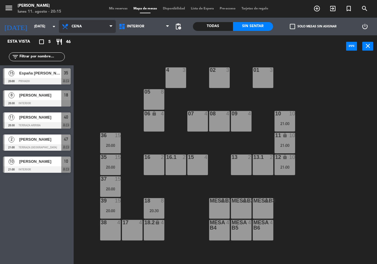
click at [77, 26] on span "Cena" at bounding box center [76, 26] width 10 height 4
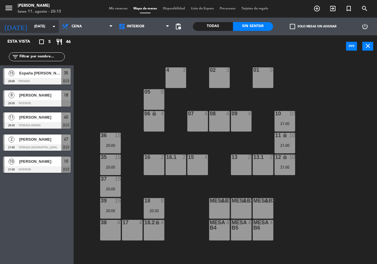
click at [33, 28] on input "[DATE]" at bounding box center [54, 26] width 47 height 10
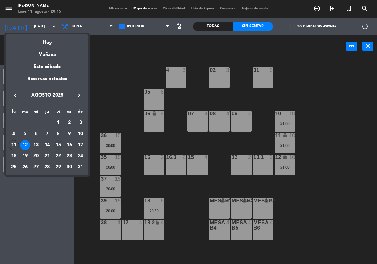
click at [58, 144] on div "15" at bounding box center [58, 145] width 10 height 10
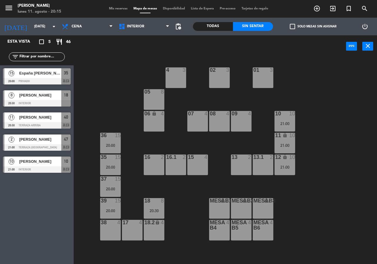
type input "vie. 15 ago."
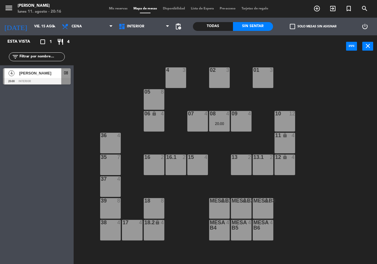
drag, startPoint x: 148, startPoint y: 167, endPoint x: 156, endPoint y: 146, distance: 22.3
click at [148, 168] on div "16 2" at bounding box center [154, 164] width 21 height 21
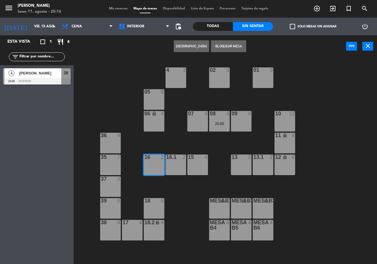
click at [195, 42] on button "[GEOGRAPHIC_DATA]" at bounding box center [191, 46] width 35 height 12
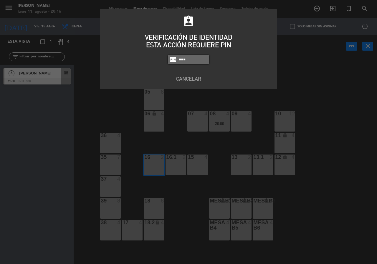
type input "9567"
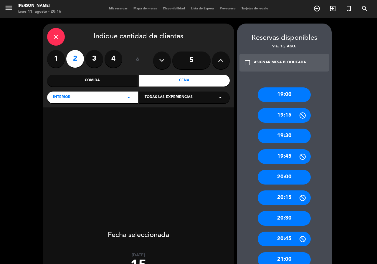
click at [224, 59] on button at bounding box center [221, 60] width 18 height 18
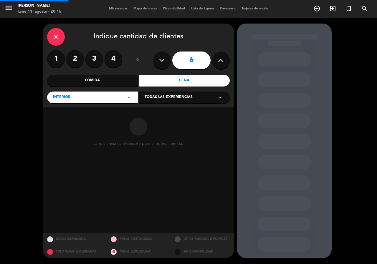
click at [224, 59] on button at bounding box center [221, 60] width 18 height 18
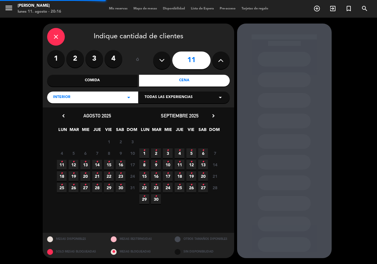
click at [224, 59] on button at bounding box center [221, 60] width 18 height 18
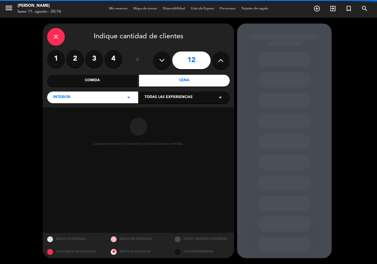
click at [224, 59] on button at bounding box center [221, 60] width 18 height 18
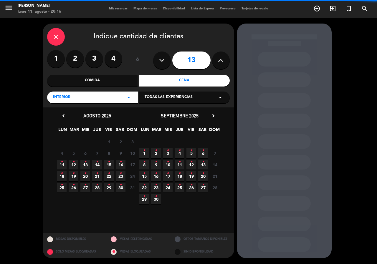
click at [224, 59] on button at bounding box center [221, 60] width 18 height 18
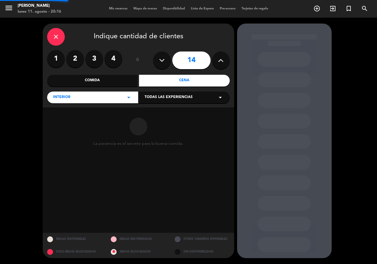
click at [224, 59] on button at bounding box center [221, 60] width 18 height 18
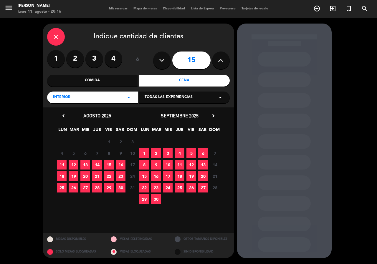
click at [164, 61] on icon at bounding box center [162, 60] width 6 height 9
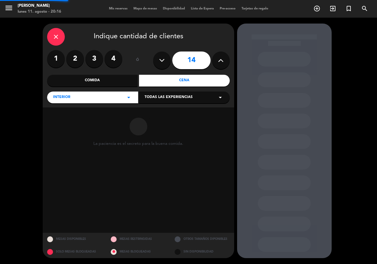
click at [164, 61] on icon at bounding box center [162, 60] width 6 height 9
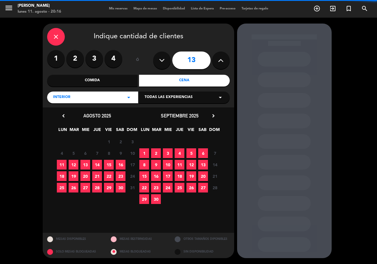
click at [164, 61] on icon at bounding box center [162, 60] width 6 height 9
type input "12"
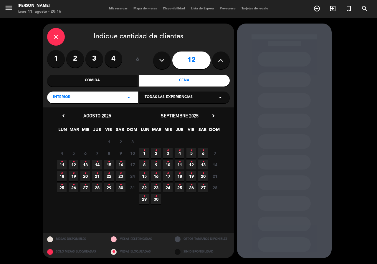
click at [111, 161] on span "15 •" at bounding box center [109, 165] width 10 height 10
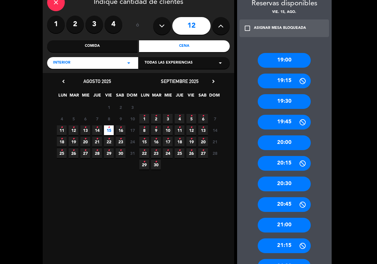
scroll to position [29, 0]
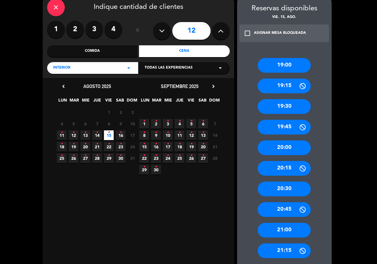
click at [284, 187] on div "20:30" at bounding box center [283, 189] width 53 height 15
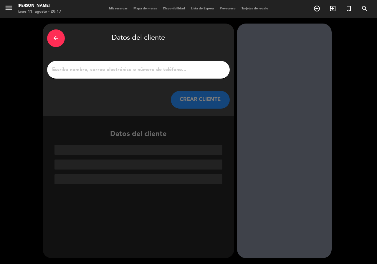
click at [110, 67] on input "1" at bounding box center [138, 70] width 174 height 8
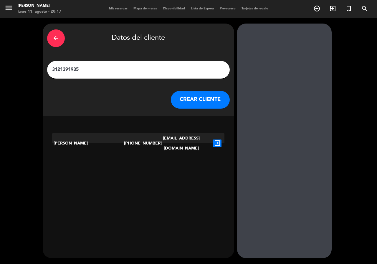
type input "3121391935"
click at [217, 139] on icon "exit_to_app" at bounding box center [217, 143] width 9 height 8
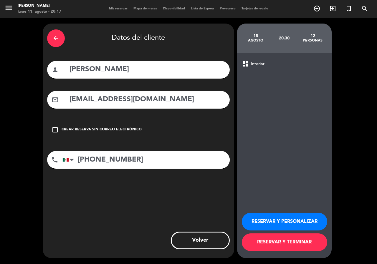
click at [287, 222] on button "RESERVAR Y PERSONALIZAR" at bounding box center [284, 222] width 85 height 18
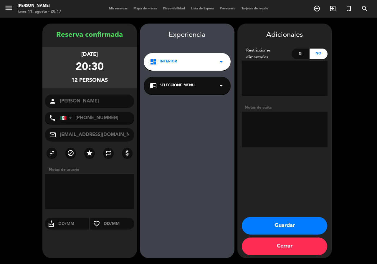
click at [276, 131] on textarea at bounding box center [285, 129] width 86 height 35
click at [294, 129] on textarea at bounding box center [285, 129] width 86 height 35
type textarea "int"
click at [299, 222] on button "Guardar" at bounding box center [284, 226] width 85 height 18
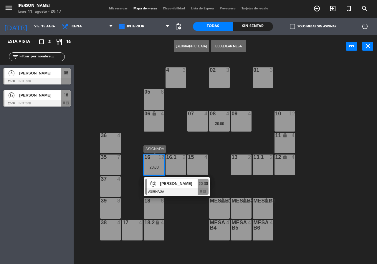
click at [164, 183] on span "[PERSON_NAME]" at bounding box center [179, 183] width 38 height 6
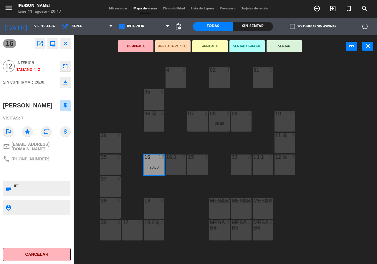
click at [172, 163] on div "16.1 2" at bounding box center [175, 164] width 21 height 21
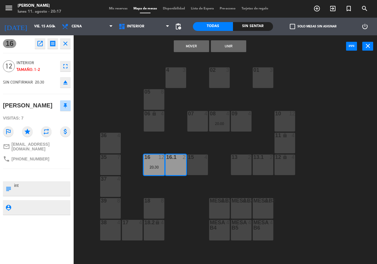
click at [225, 46] on button "Unir" at bounding box center [228, 46] width 35 height 12
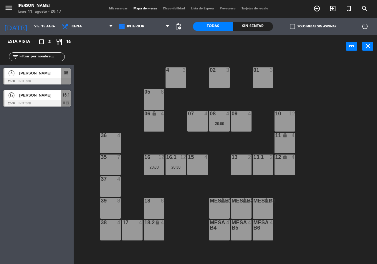
click at [321, 110] on div "02 3 4 3 01 3 05 8 06 lock 4 07 4 09 4 10 12 08 4 20:00 11 lock 4 36 4 16 12 20…" at bounding box center [226, 160] width 299 height 207
click at [142, 32] on span "Interior" at bounding box center [144, 26] width 57 height 13
click at [112, 71] on div "02 3 4 3 01 3 05 8 06 lock 4 07 4 09 4 10 12 08 4 20:00 11 lock 4 36 4 16 12 20…" at bounding box center [226, 160] width 299 height 207
click at [32, 32] on div "[DATE] [DATE] arrow_drop_down" at bounding box center [29, 26] width 59 height 13
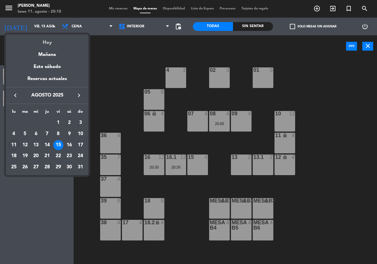
click at [44, 43] on div "Hoy" at bounding box center [47, 40] width 82 height 12
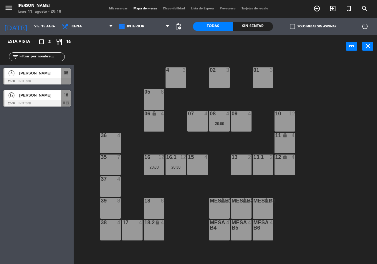
type input "lun. 11 ago."
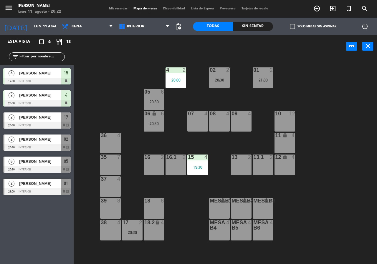
drag, startPoint x: 247, startPoint y: 26, endPoint x: 255, endPoint y: 24, distance: 8.2
click at [247, 23] on div "Sin sentar" at bounding box center [253, 26] width 40 height 9
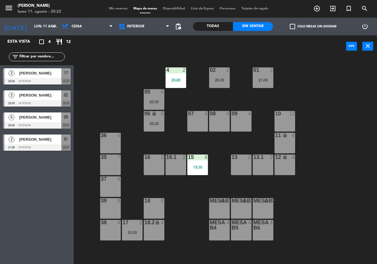
drag, startPoint x: 204, startPoint y: 28, endPoint x: 209, endPoint y: 29, distance: 5.4
click at [207, 29] on div "Todas" at bounding box center [213, 26] width 40 height 9
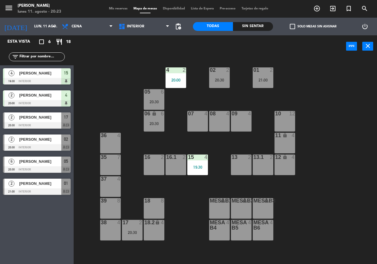
click at [131, 70] on div "02 2 20:30 4 2 20:00 01 2 21:00 05 6 20:30 06 lock 6 20:30 07 4 09 4 10 12 08 4…" at bounding box center [226, 160] width 299 height 207
click at [130, 73] on div "02 2 20:30 4 2 20:00 01 2 21:00 05 6 20:30 06 lock 6 20:30 07 4 09 4 10 12 08 4…" at bounding box center [226, 160] width 299 height 207
click at [131, 75] on div "02 2 20:30 4 2 20:00 01 2 21:00 05 6 20:30 06 lock 6 20:30 07 4 09 4 10 12 08 4…" at bounding box center [226, 160] width 299 height 207
click at [194, 119] on div "07 4" at bounding box center [197, 121] width 21 height 21
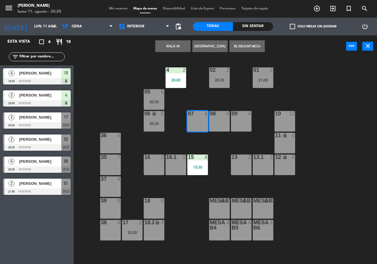
click at [208, 46] on button "[GEOGRAPHIC_DATA]" at bounding box center [209, 46] width 35 height 12
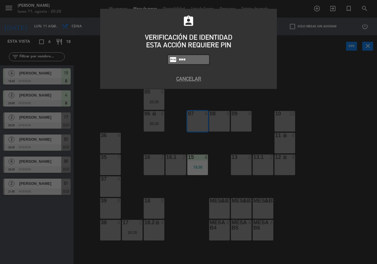
type input "8319"
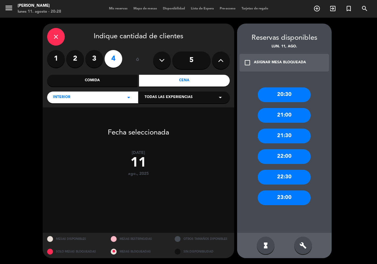
click at [90, 60] on label "3" at bounding box center [94, 59] width 18 height 18
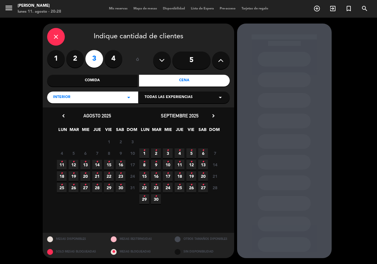
click at [66, 163] on span "11 •" at bounding box center [62, 165] width 10 height 10
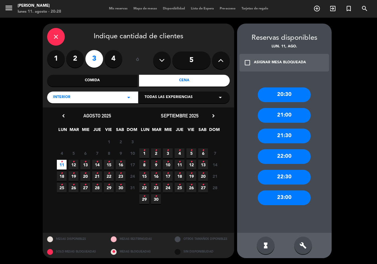
click at [278, 115] on div "21:00" at bounding box center [283, 115] width 53 height 15
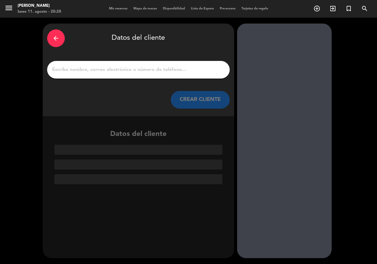
click at [173, 73] on input "1" at bounding box center [138, 70] width 174 height 8
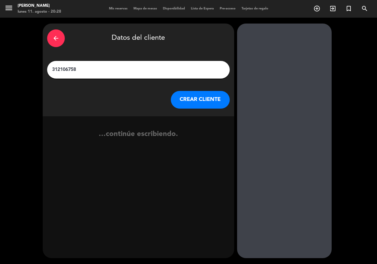
type input "3121067580"
drag, startPoint x: 113, startPoint y: 68, endPoint x: 3, endPoint y: 70, distance: 110.0
click at [0, 69] on div "arrow_back Datos del cliente 3121067580 CREAR CLIENTE …continúe escribiendo." at bounding box center [188, 141] width 377 height 246
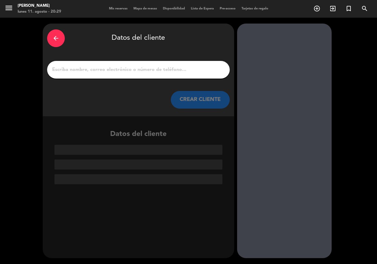
click at [101, 66] on input "1" at bounding box center [138, 70] width 174 height 8
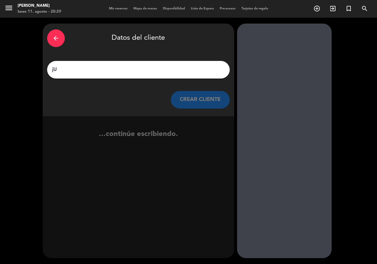
type input "j"
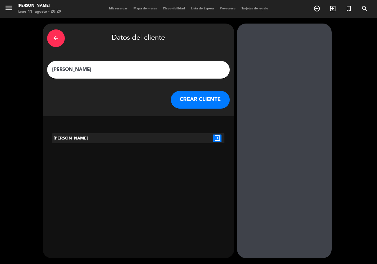
type input "[PERSON_NAME]"
click at [218, 138] on icon "exit_to_app" at bounding box center [217, 138] width 9 height 8
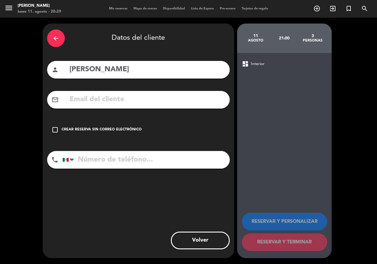
paste input "3121067580"
type input "3121067580"
click at [66, 140] on div "arrow_back Datos del cliente person [PERSON_NAME] mail_outline check_box_outlin…" at bounding box center [138, 141] width 191 height 234
drag, startPoint x: 64, startPoint y: 121, endPoint x: 69, endPoint y: 126, distance: 6.7
click at [67, 125] on div "check_box_outline_blank Crear reserva sin correo electrónico" at bounding box center [138, 130] width 182 height 18
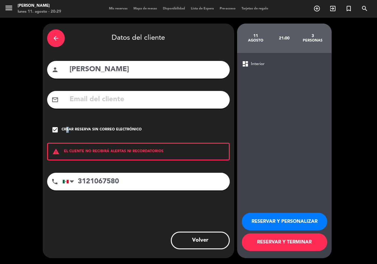
click at [284, 224] on button "RESERVAR Y PERSONALIZAR" at bounding box center [284, 222] width 85 height 18
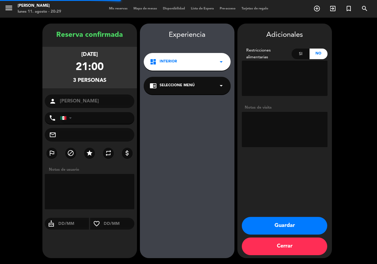
type input "[PHONE_NUMBER]"
click at [265, 139] on textarea at bounding box center [285, 129] width 86 height 35
type textarea "int"
click at [277, 226] on button "Guardar" at bounding box center [284, 226] width 85 height 18
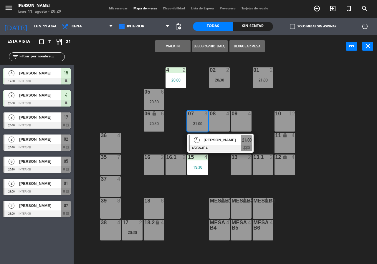
click at [112, 88] on div "02 2 20:30 4 2 20:00 01 2 21:00 05 6 20:30 06 lock 6 20:30 07 3 21:00 3 [PERSON…" at bounding box center [226, 160] width 299 height 207
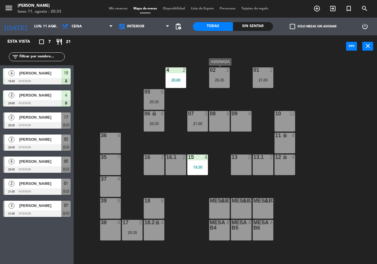
click at [223, 73] on div "02 2" at bounding box center [219, 70] width 21 height 6
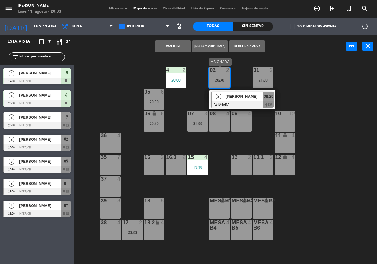
click at [239, 99] on span "[PERSON_NAME]" at bounding box center [244, 96] width 38 height 6
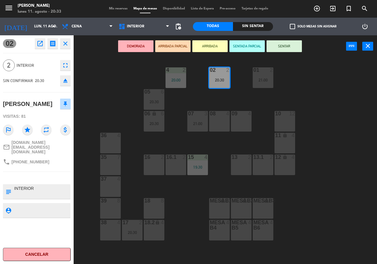
click at [296, 51] on button "SENTAR" at bounding box center [283, 46] width 35 height 12
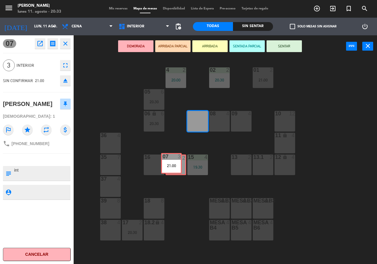
drag, startPoint x: 202, startPoint y: 125, endPoint x: 176, endPoint y: 167, distance: 49.5
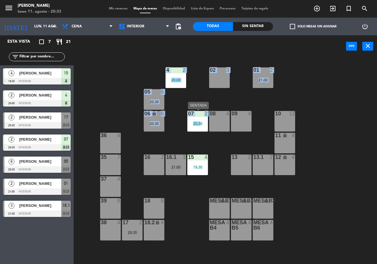
drag, startPoint x: 225, startPoint y: 76, endPoint x: 201, endPoint y: 114, distance: 45.1
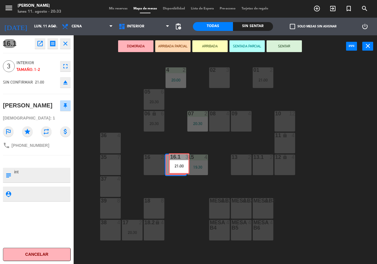
drag, startPoint x: 175, startPoint y: 162, endPoint x: 179, endPoint y: 161, distance: 3.4
click at [179, 161] on div "16.1 3 21:00 16.1 3 21:00" at bounding box center [175, 164] width 21 height 21
drag, startPoint x: 180, startPoint y: 160, endPoint x: 225, endPoint y: 76, distance: 95.6
click at [225, 76] on div "02 3 4 2 20:00 01 2 21:00 05 6 20:30 06 lock 6 20:30 07 2 20:30 09 4 10 12 08 4…" at bounding box center [226, 160] width 299 height 207
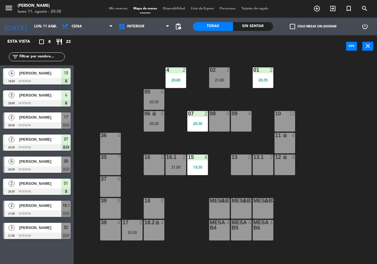
click at [258, 33] on div "Todas Sin sentar" at bounding box center [233, 27] width 80 height 18
click at [253, 24] on div "Sin sentar" at bounding box center [253, 26] width 40 height 9
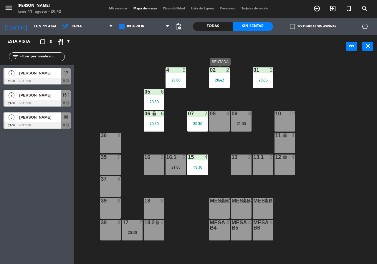
click at [223, 83] on div "02 2 20:42" at bounding box center [219, 77] width 21 height 21
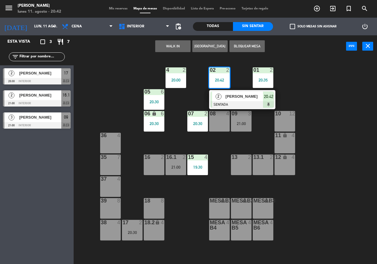
click at [222, 102] on div at bounding box center [241, 104] width 63 height 6
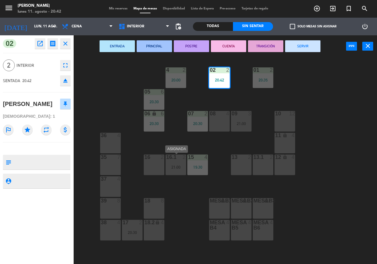
click at [179, 169] on div "21:00" at bounding box center [175, 167] width 21 height 4
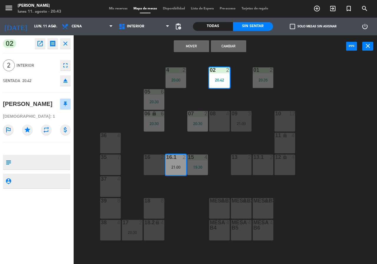
click at [231, 47] on button "Cambiar" at bounding box center [228, 46] width 35 height 12
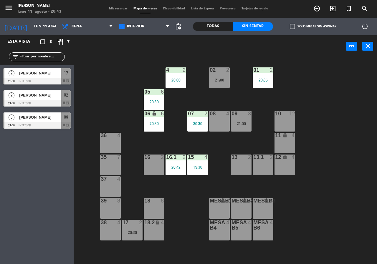
click at [182, 167] on div "20:42" at bounding box center [175, 167] width 21 height 4
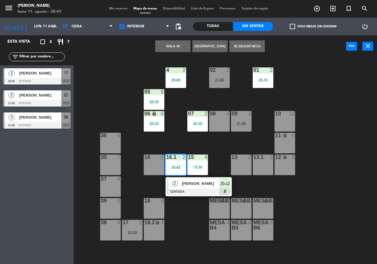
click at [194, 183] on span "[PERSON_NAME]" at bounding box center [201, 183] width 38 height 6
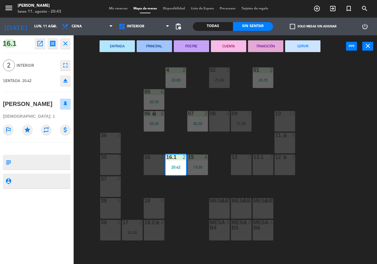
click at [161, 207] on div "18 8" at bounding box center [154, 208] width 21 height 21
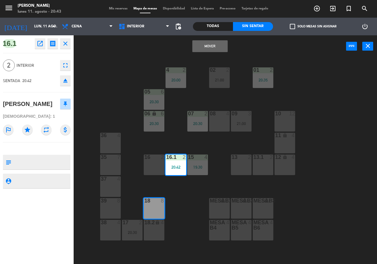
click at [220, 47] on button "Mover" at bounding box center [209, 46] width 35 height 12
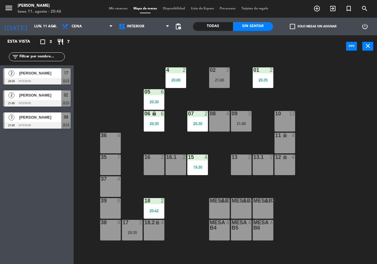
click at [31, 81] on div at bounding box center [37, 81] width 68 height 6
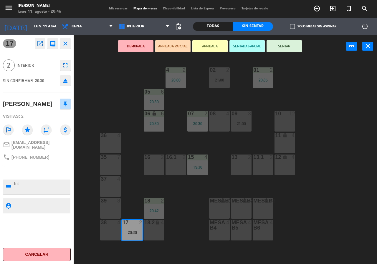
click at [131, 48] on button "DEMORADA" at bounding box center [135, 46] width 35 height 12
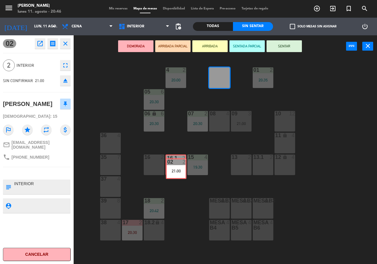
drag, startPoint x: 222, startPoint y: 76, endPoint x: 178, endPoint y: 167, distance: 100.7
click at [178, 167] on div "02 2 21:00 02 2 21:00 4 2 20:00 01 2 20:35 05 6 20:30 06 lock 6 20:30 07 2 20:3…" at bounding box center [226, 160] width 299 height 207
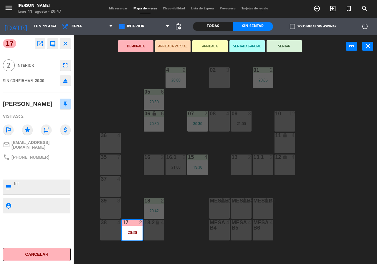
drag, startPoint x: 135, startPoint y: 234, endPoint x: 200, endPoint y: 109, distance: 141.3
drag, startPoint x: 132, startPoint y: 230, endPoint x: 225, endPoint y: 82, distance: 174.1
click at [224, 82] on div "02 3 4 2 20:00 01 2 20:35 05 6 20:30 06 lock 6 20:30 07 2 20:30 09 3 21:00 10 1…" at bounding box center [226, 160] width 299 height 207
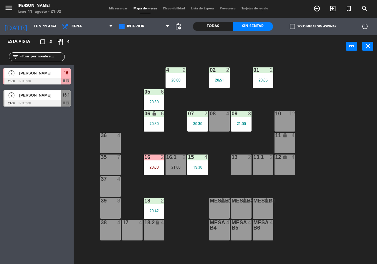
click at [97, 103] on div "02 2 20:51 4 2 20:00 01 2 20:35 05 6 20:30 06 lock 6 20:30 07 2 20:30 09 3 21:0…" at bounding box center [226, 160] width 299 height 207
click at [154, 169] on div "20:30" at bounding box center [154, 167] width 21 height 4
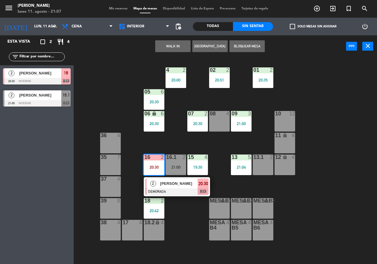
click at [219, 142] on div "02 2 20:51 4 2 20:00 01 2 20:35 05 6 20:30 06 lock 6 20:30 07 2 20:30 09 3 21:0…" at bounding box center [226, 160] width 299 height 207
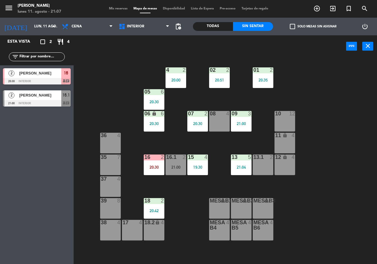
click at [177, 166] on div "21:00" at bounding box center [175, 167] width 21 height 4
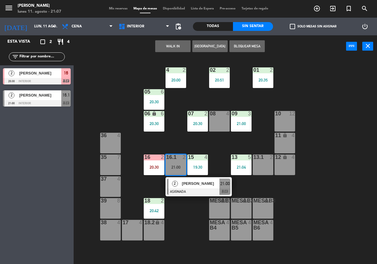
click at [192, 138] on div "02 2 20:51 4 2 20:00 01 2 20:35 05 6 20:30 06 lock 6 20:30 07 2 20:30 09 3 21:0…" at bounding box center [226, 160] width 299 height 207
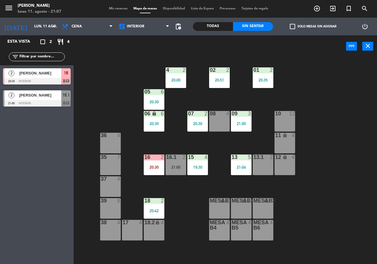
click at [220, 28] on div "Todas" at bounding box center [213, 26] width 40 height 9
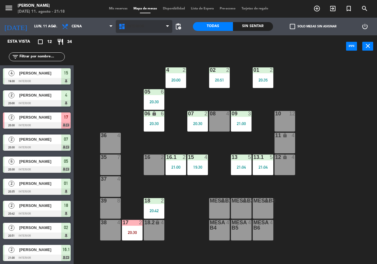
click at [136, 30] on span "Interior" at bounding box center [144, 26] width 57 height 13
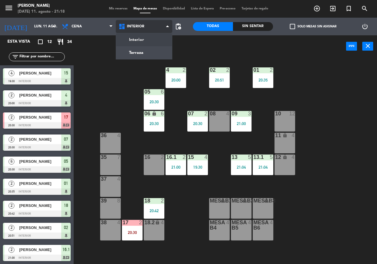
click at [147, 47] on ng-component "menu [PERSON_NAME] [DATE] 11. agosto - 21:18 Mis reservas Mapa de mesas Disponi…" at bounding box center [188, 132] width 377 height 264
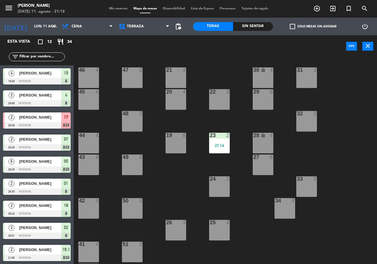
click at [227, 145] on div "21:14" at bounding box center [219, 145] width 21 height 4
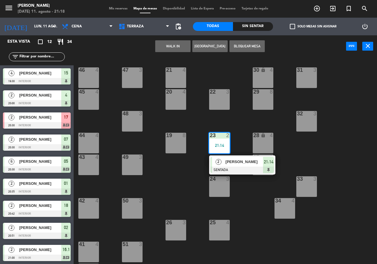
click at [244, 163] on span "[PERSON_NAME]" at bounding box center [244, 162] width 38 height 6
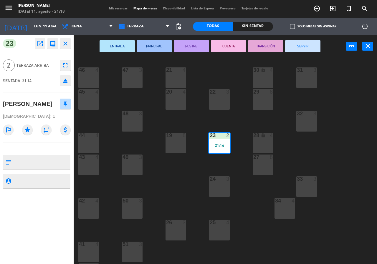
click at [178, 234] on div "26 3" at bounding box center [175, 230] width 21 height 21
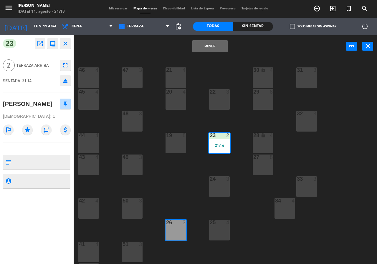
click at [213, 47] on button "Mover" at bounding box center [209, 46] width 35 height 12
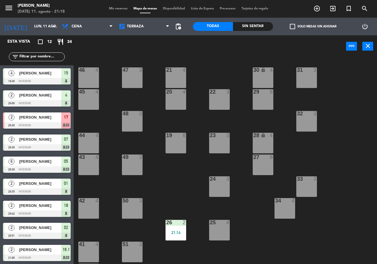
scroll to position [67, 0]
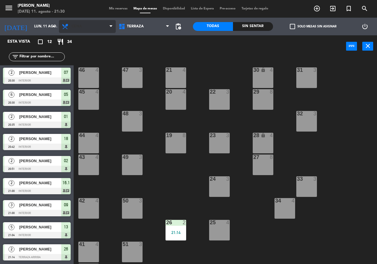
click at [82, 25] on span "Cena" at bounding box center [87, 26] width 57 height 13
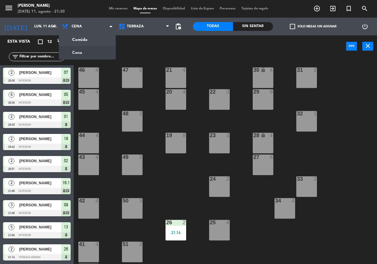
click at [249, 26] on div "Sin sentar" at bounding box center [253, 26] width 40 height 9
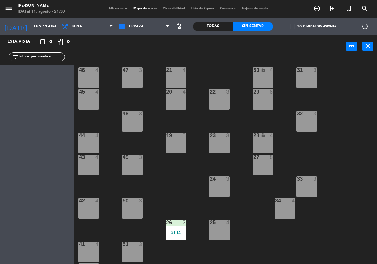
scroll to position [0, 0]
click at [213, 28] on div "Todas" at bounding box center [213, 26] width 40 height 9
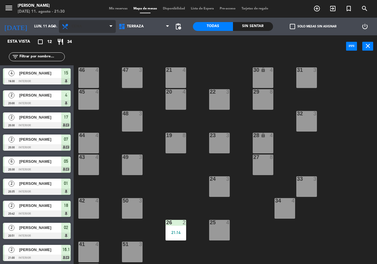
click at [80, 31] on span "Cena" at bounding box center [87, 26] width 57 height 13
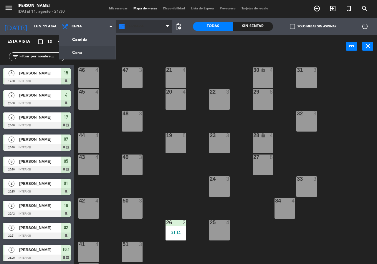
click at [138, 26] on span "Terraza" at bounding box center [135, 26] width 17 height 4
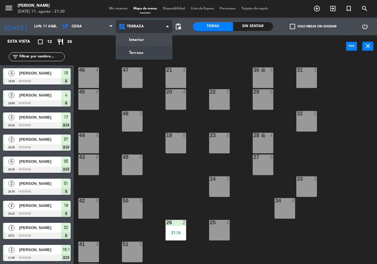
click at [136, 40] on ng-component "menu [PERSON_NAME] [DATE] 11. agosto - 21:30 Mis reservas Mapa de mesas Disponi…" at bounding box center [188, 132] width 377 height 264
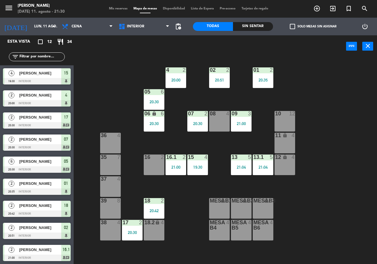
click at [154, 208] on div "20:42" at bounding box center [154, 210] width 21 height 4
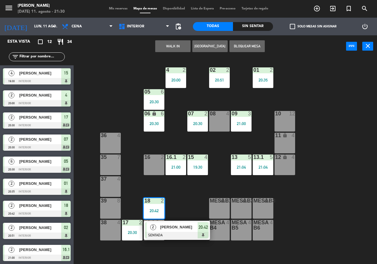
click at [167, 231] on div "[PERSON_NAME]" at bounding box center [178, 227] width 38 height 10
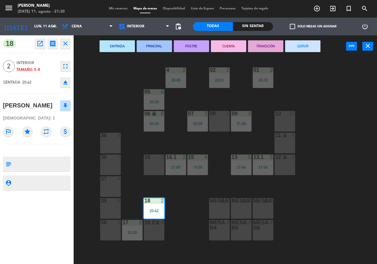
click at [187, 222] on div "02 2 20:51 4 2 20:00 01 2 20:35 05 6 20:30 06 lock 6 20:30 07 2 20:30 09 3 21:0…" at bounding box center [226, 160] width 299 height 207
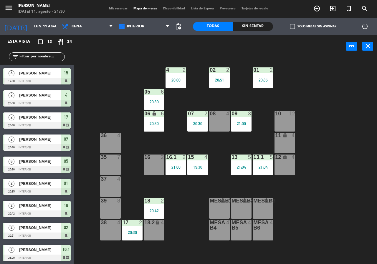
click at [126, 228] on div "17 2 20:30" at bounding box center [132, 230] width 21 height 21
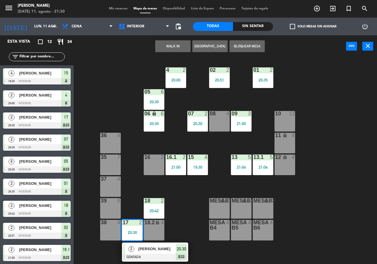
click at [189, 208] on div "02 2 20:51 4 2 20:00 01 2 20:35 05 6 20:30 06 lock 6 20:30 07 2 20:30 09 3 21:0…" at bounding box center [226, 160] width 299 height 207
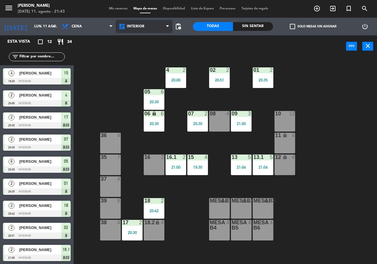
click at [153, 28] on span "Interior" at bounding box center [144, 26] width 57 height 13
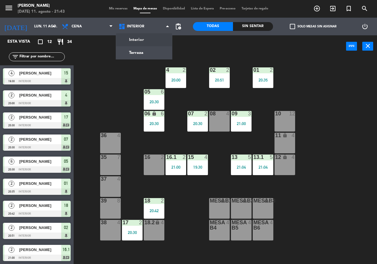
click at [244, 26] on div "Sin sentar" at bounding box center [253, 26] width 40 height 9
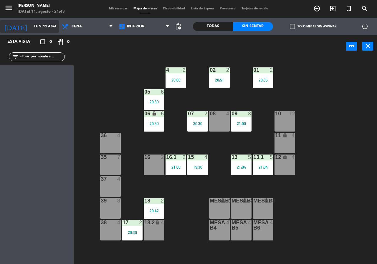
click at [12, 27] on icon "[DATE]" at bounding box center [15, 26] width 31 height 13
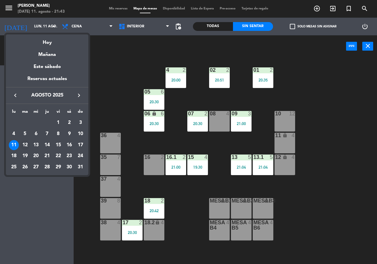
click at [28, 144] on div "12" at bounding box center [25, 145] width 10 height 10
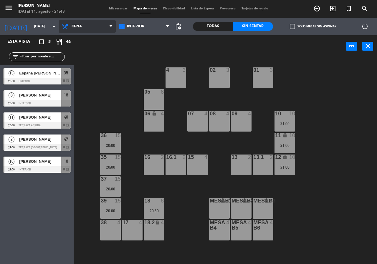
click at [95, 22] on span "Cena" at bounding box center [87, 26] width 57 height 13
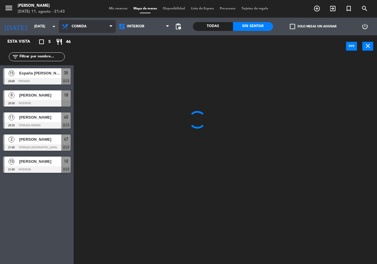
click at [96, 36] on ng-component "menu [PERSON_NAME] [DATE] 11. agosto - 21:43 Mis reservas Mapa de mesas Disponi…" at bounding box center [188, 132] width 377 height 264
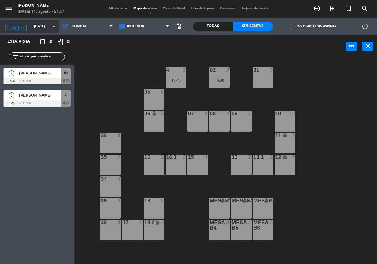
click at [31, 26] on input "[DATE]" at bounding box center [54, 26] width 47 height 10
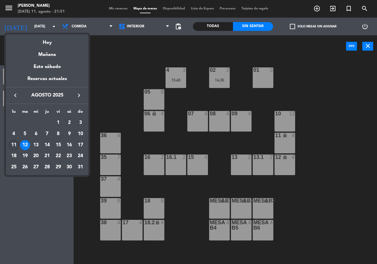
click at [9, 142] on td "11" at bounding box center [13, 144] width 11 height 11
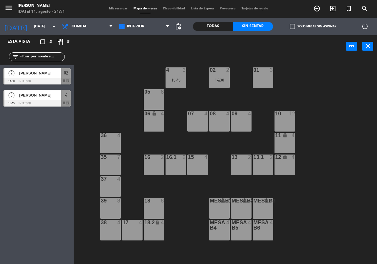
type input "lun. 11 ago."
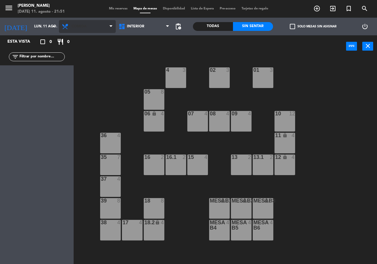
click at [85, 27] on span "Comida" at bounding box center [78, 26] width 15 height 4
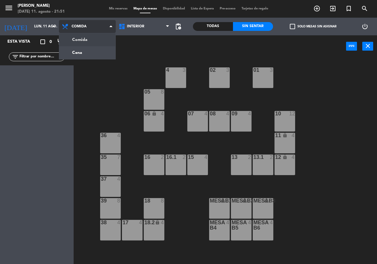
click at [93, 50] on ng-component "menu [PERSON_NAME] [DATE] 11. agosto - 21:51 Mis reservas Mapa de mesas Disponi…" at bounding box center [188, 132] width 377 height 264
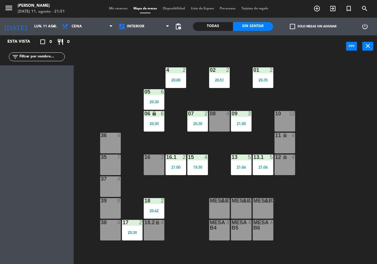
click at [155, 202] on div at bounding box center [154, 200] width 10 height 5
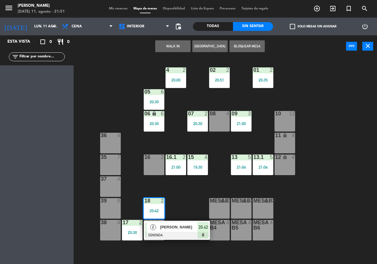
click at [179, 227] on span "[PERSON_NAME]" at bounding box center [179, 227] width 38 height 6
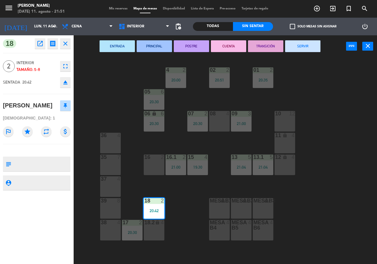
click at [305, 44] on button "SERVIR" at bounding box center [302, 46] width 35 height 12
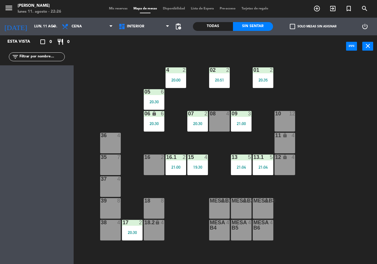
click at [117, 41] on div "power_input close" at bounding box center [210, 46] width 272 height 22
click at [79, 87] on div "02 2 20:51 4 2 20:00 01 2 20:35 05 6 20:30 06 lock 6 20:30 07 2 20:30 09 3 21:0…" at bounding box center [226, 160] width 299 height 207
